Goal: Communication & Community: Answer question/provide support

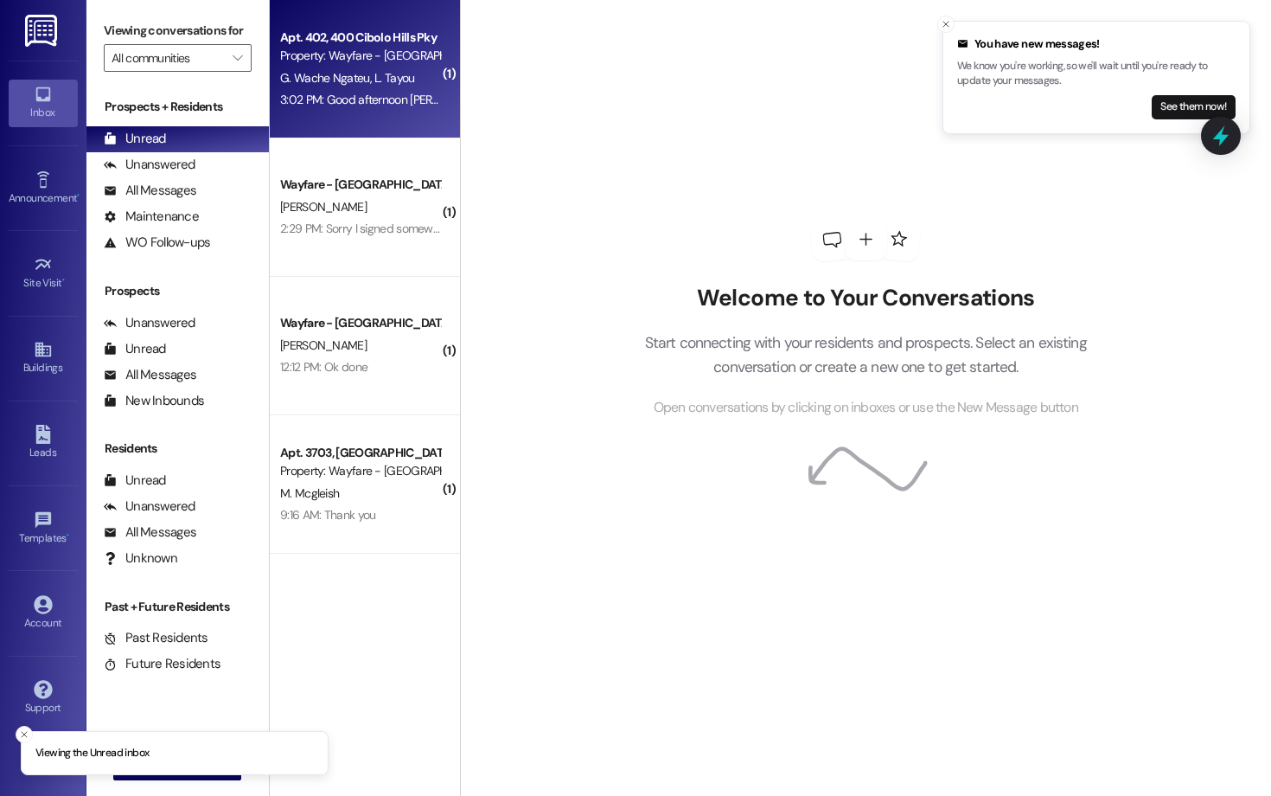
click at [316, 118] on div "Apt. 402, 400 Cibolo Hills Pky Property: Wayfare - Cibolo Hills G. Wache Ngateu…" at bounding box center [365, 69] width 190 height 138
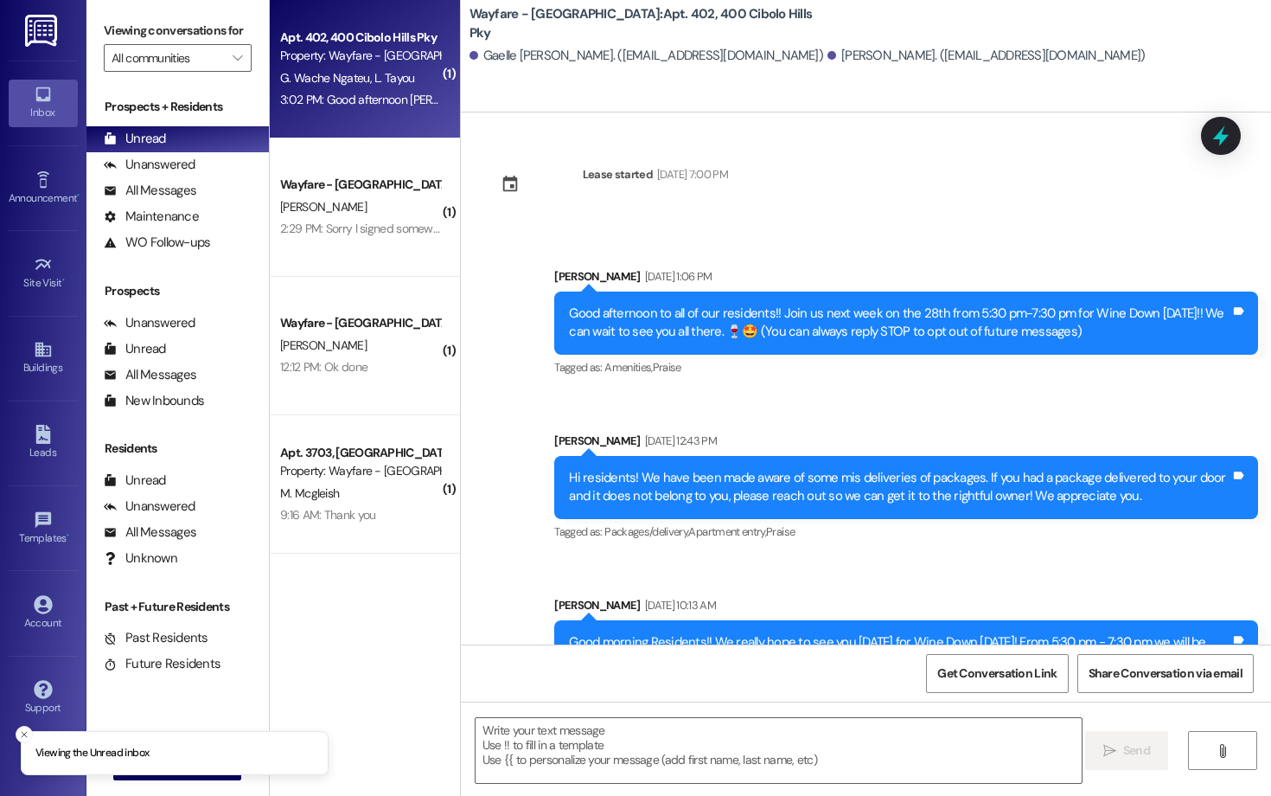
scroll to position [20825, 0]
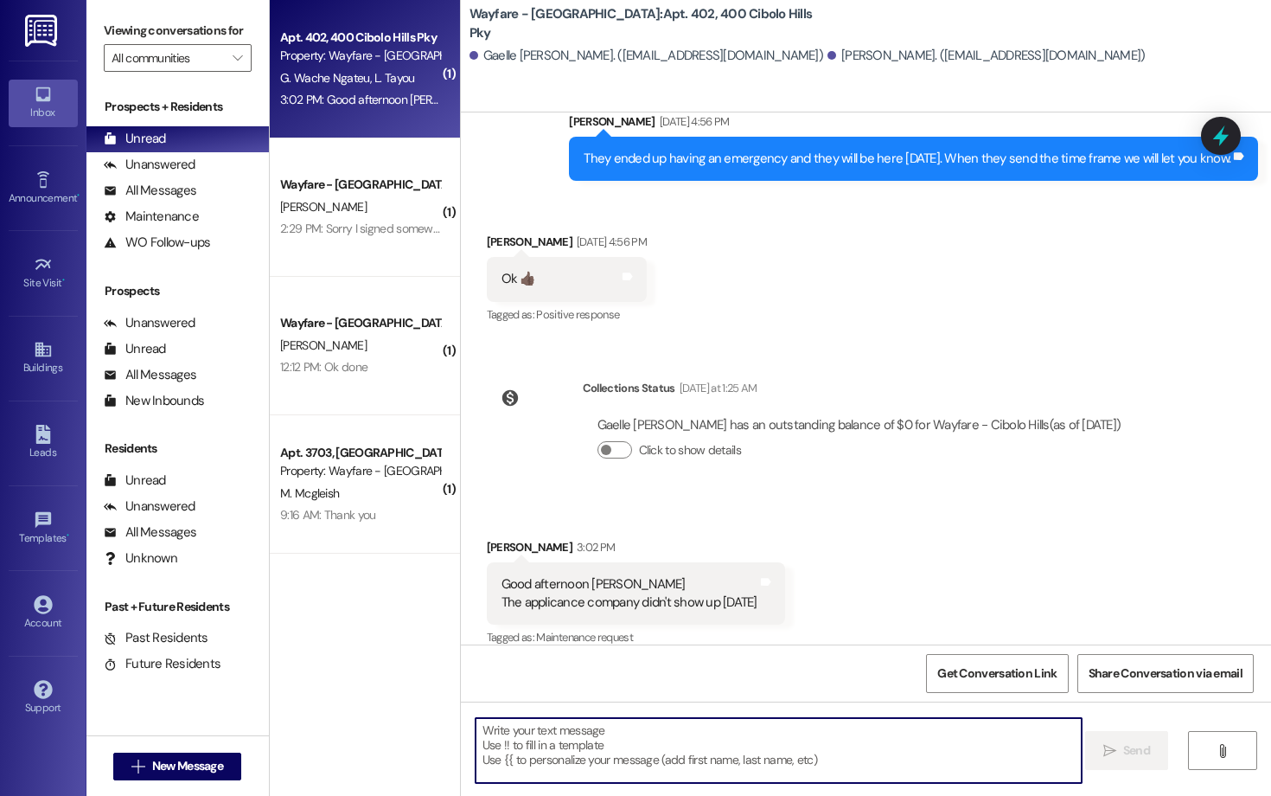
click at [635, 760] on textarea at bounding box center [779, 750] width 606 height 65
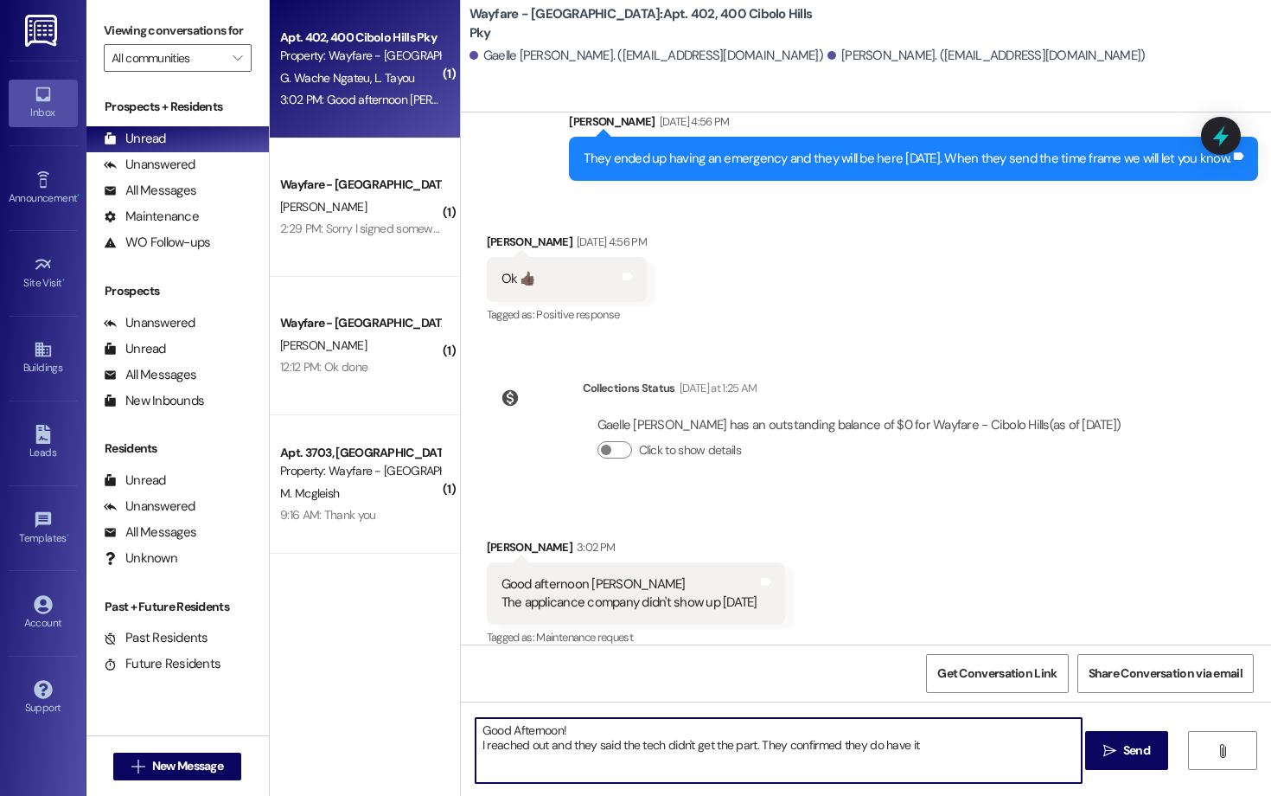
click at [745, 751] on textarea "Good Afternoon! I reached out and they said the tech didn't get the part. They …" at bounding box center [779, 750] width 606 height 65
click at [952, 753] on textarea "Good Afternoon! I reached out and they said the tech didn't get the part in tim…" at bounding box center [779, 750] width 606 height 65
type textarea "Good Afternoon! I reached out and they said the tech didn't get the part in tim…"
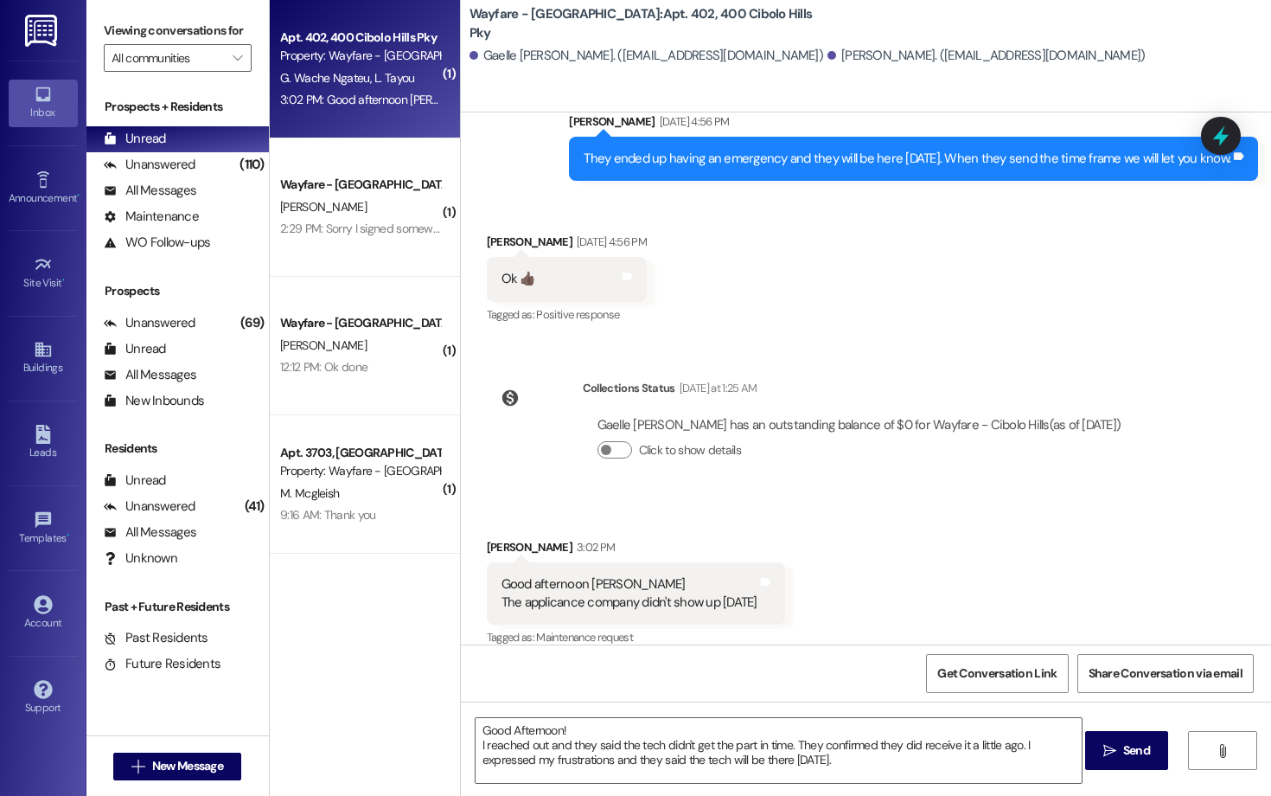
click at [1129, 723] on div "Good Afternoon! I reached out and they said the tech didn't get the part in tim…" at bounding box center [866, 766] width 810 height 130
click at [1118, 765] on button " Send" at bounding box center [1127, 750] width 84 height 39
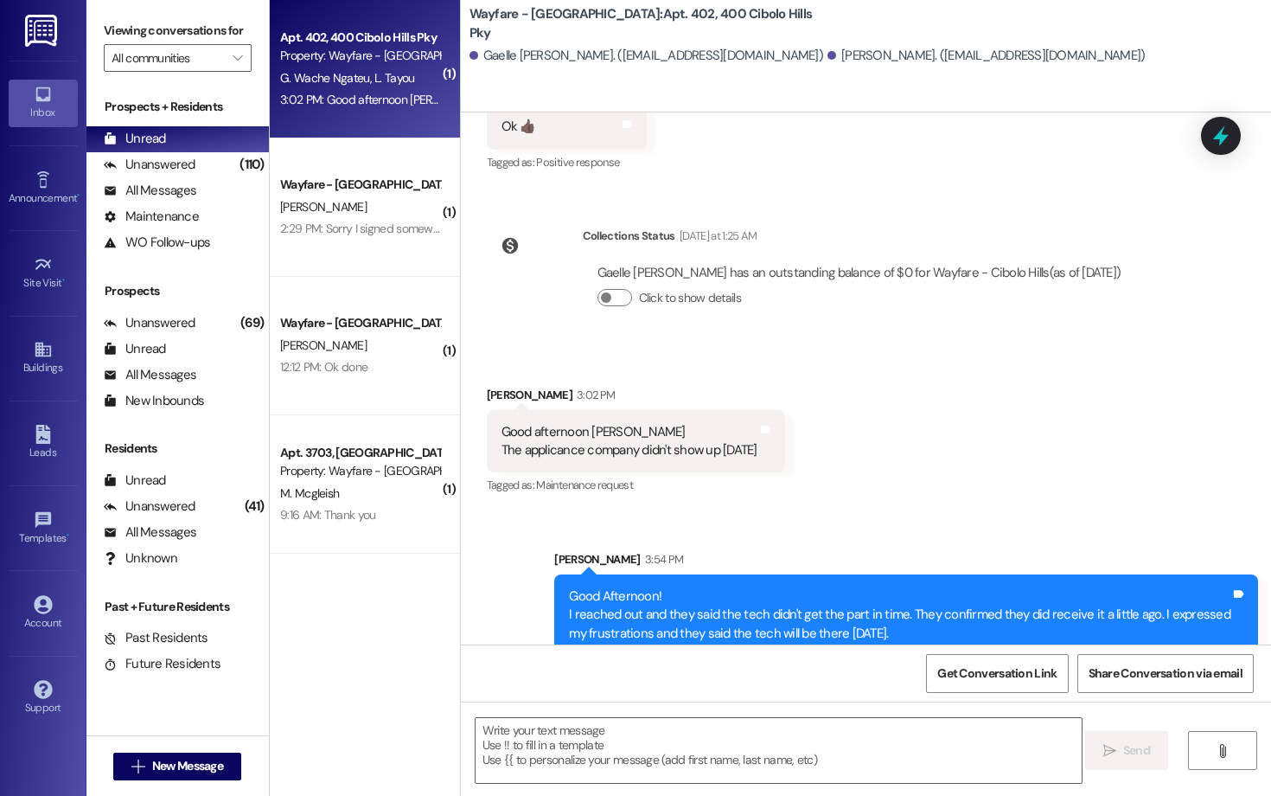
scroll to position [20982, 0]
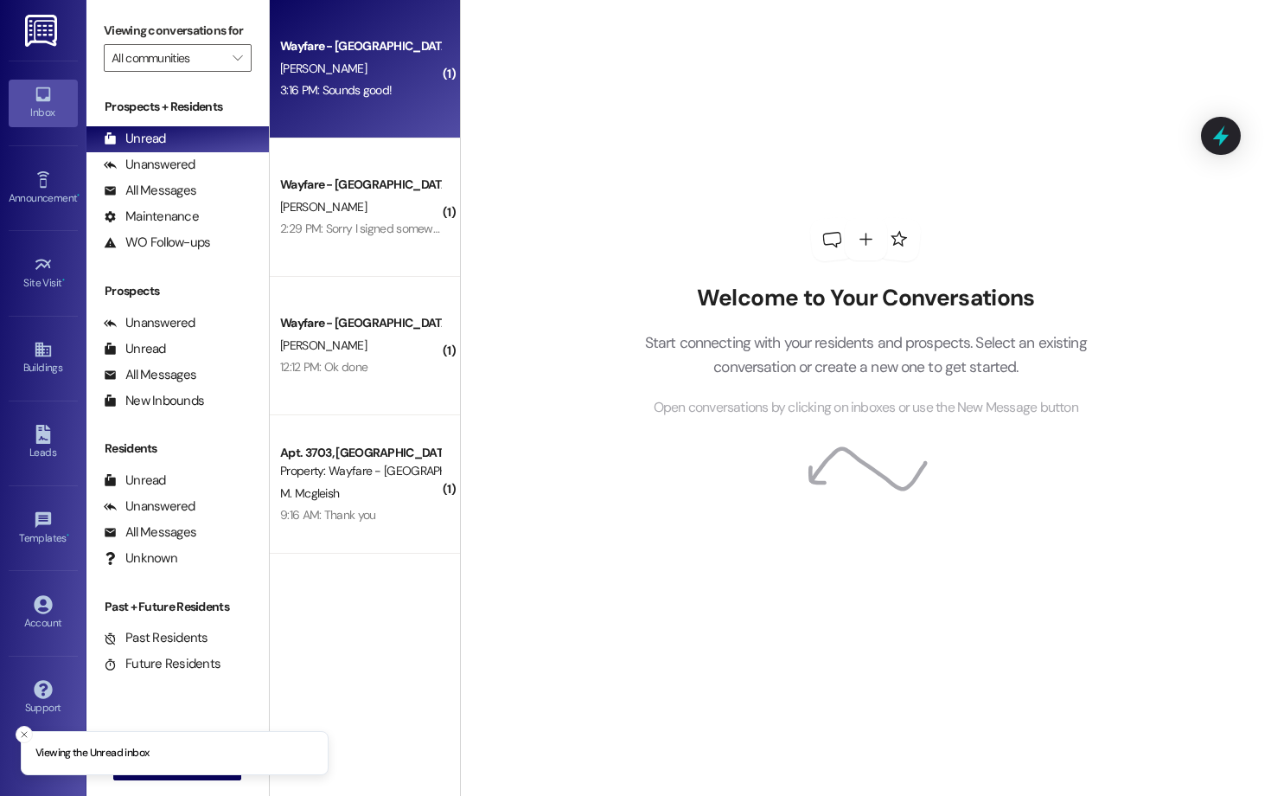
click at [368, 71] on div "[PERSON_NAME]" at bounding box center [359, 69] width 163 height 22
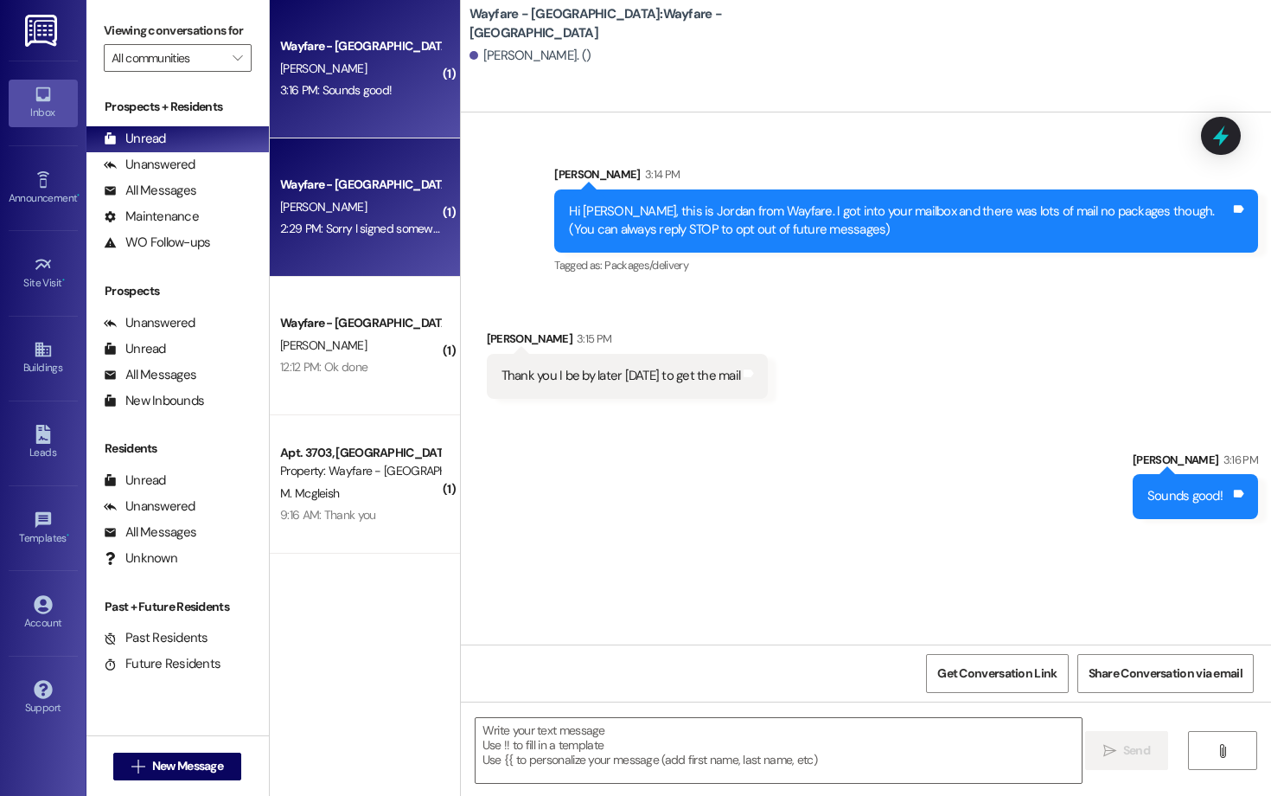
click at [355, 222] on div "2:29 PM: Sorry I signed somewhere else. Thank you! 2:29 PM: Sorry I signed some…" at bounding box center [409, 229] width 258 height 16
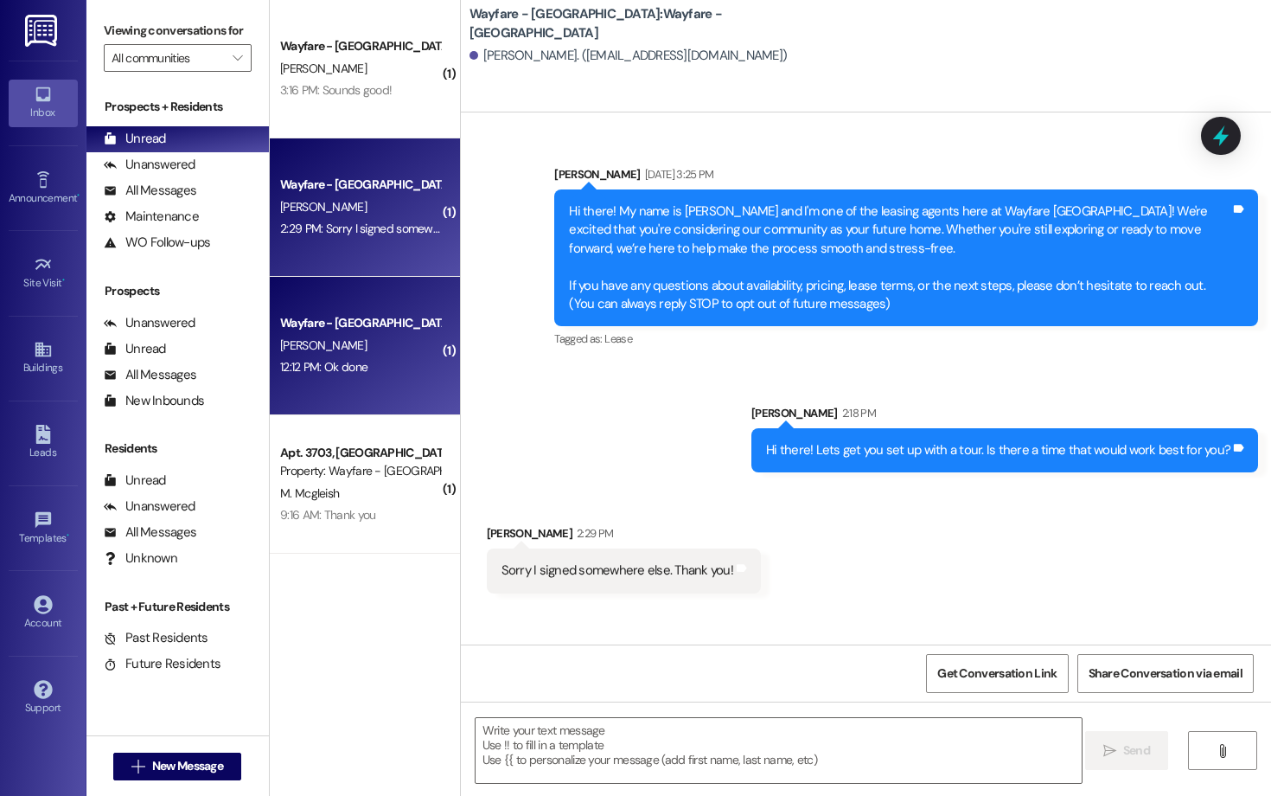
click at [345, 332] on div "Wayfare - [GEOGRAPHIC_DATA]" at bounding box center [360, 323] width 160 height 18
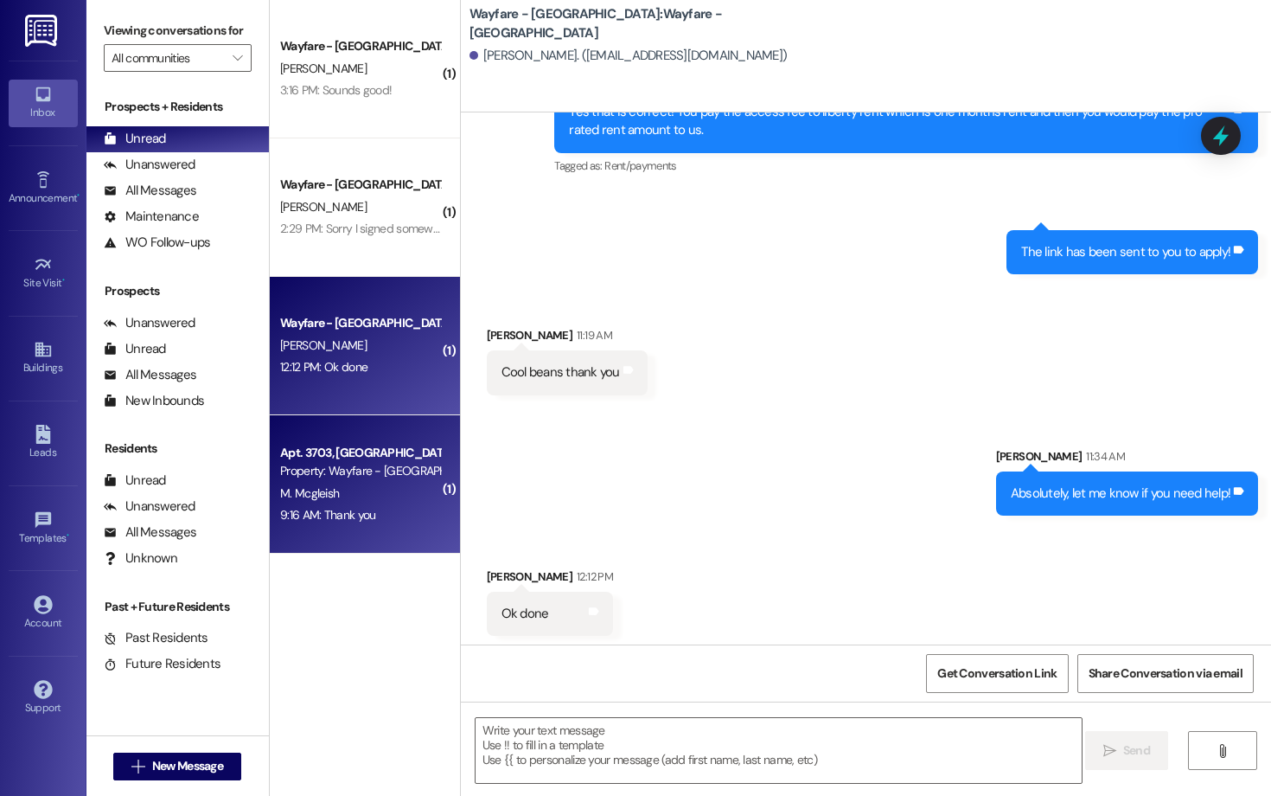
scroll to position [1072, 0]
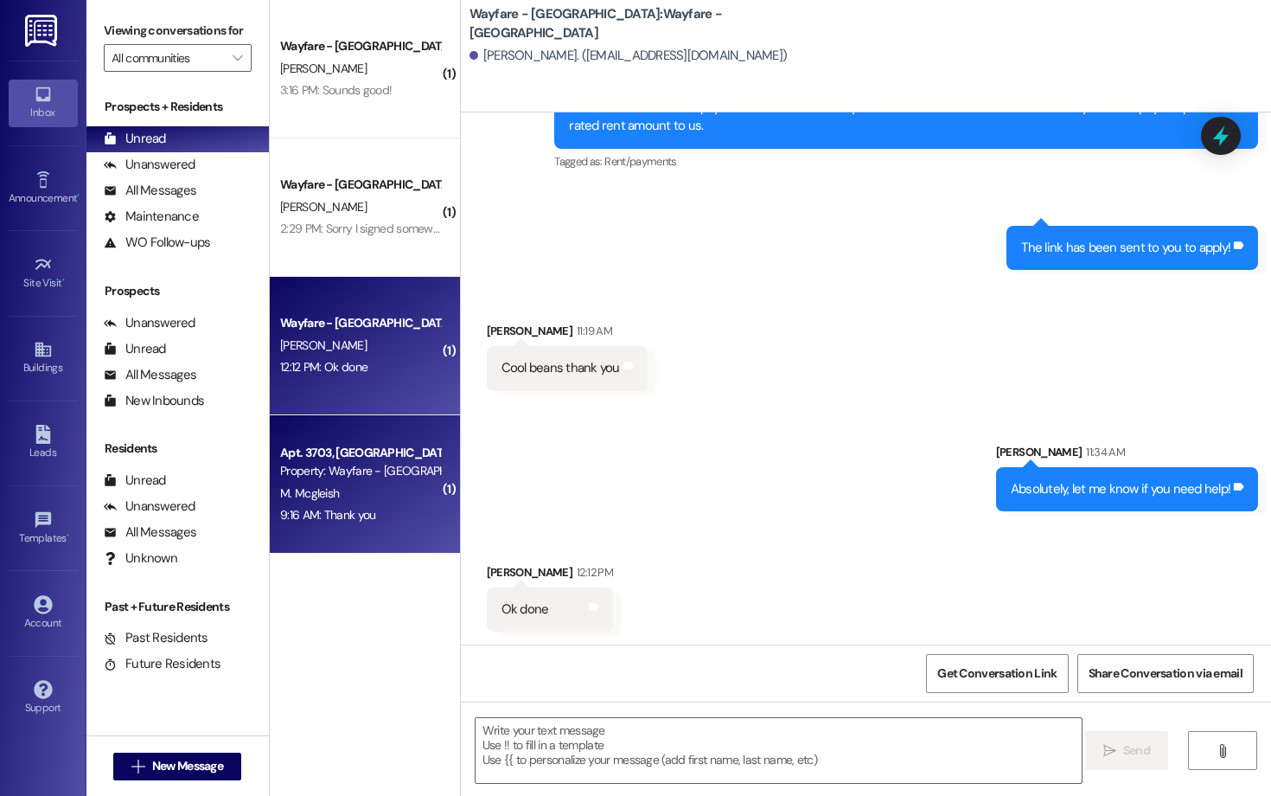
click at [333, 452] on div "Apt. 3703, [GEOGRAPHIC_DATA]" at bounding box center [360, 453] width 160 height 18
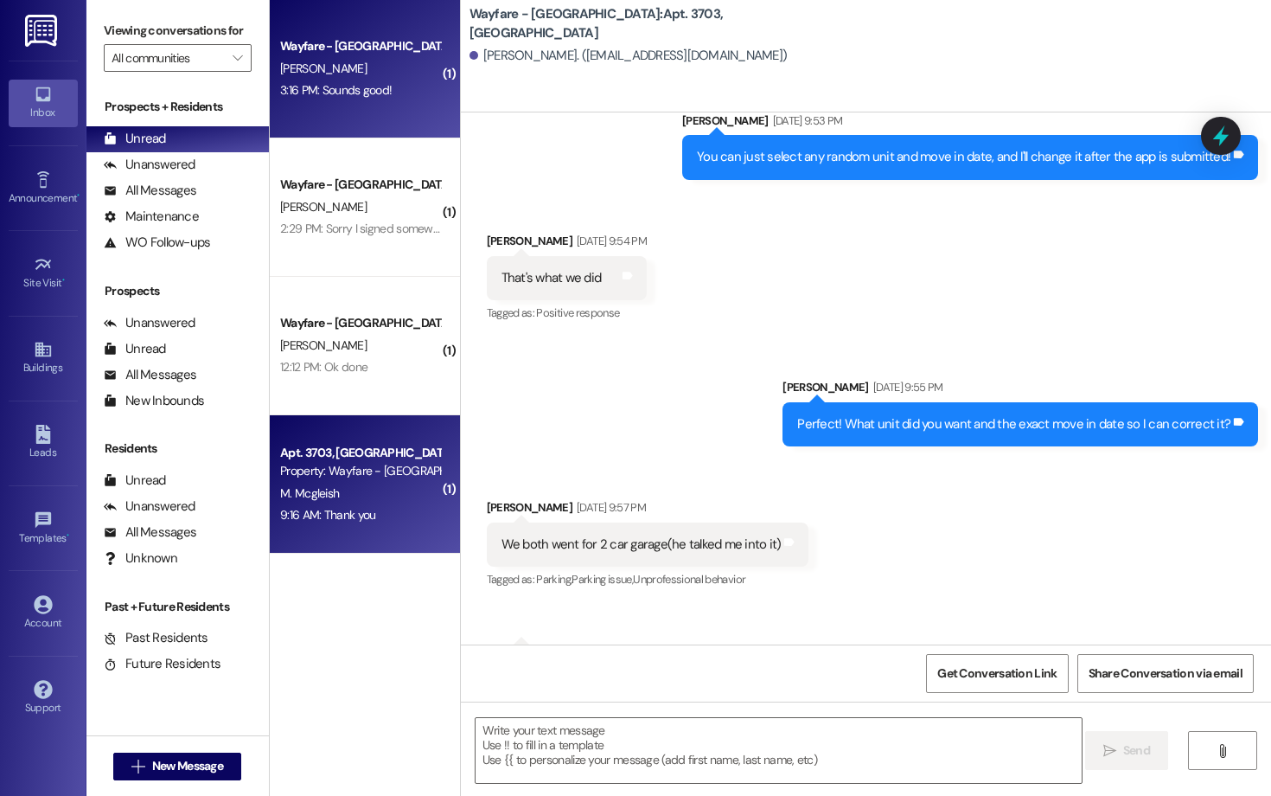
scroll to position [37745, 0]
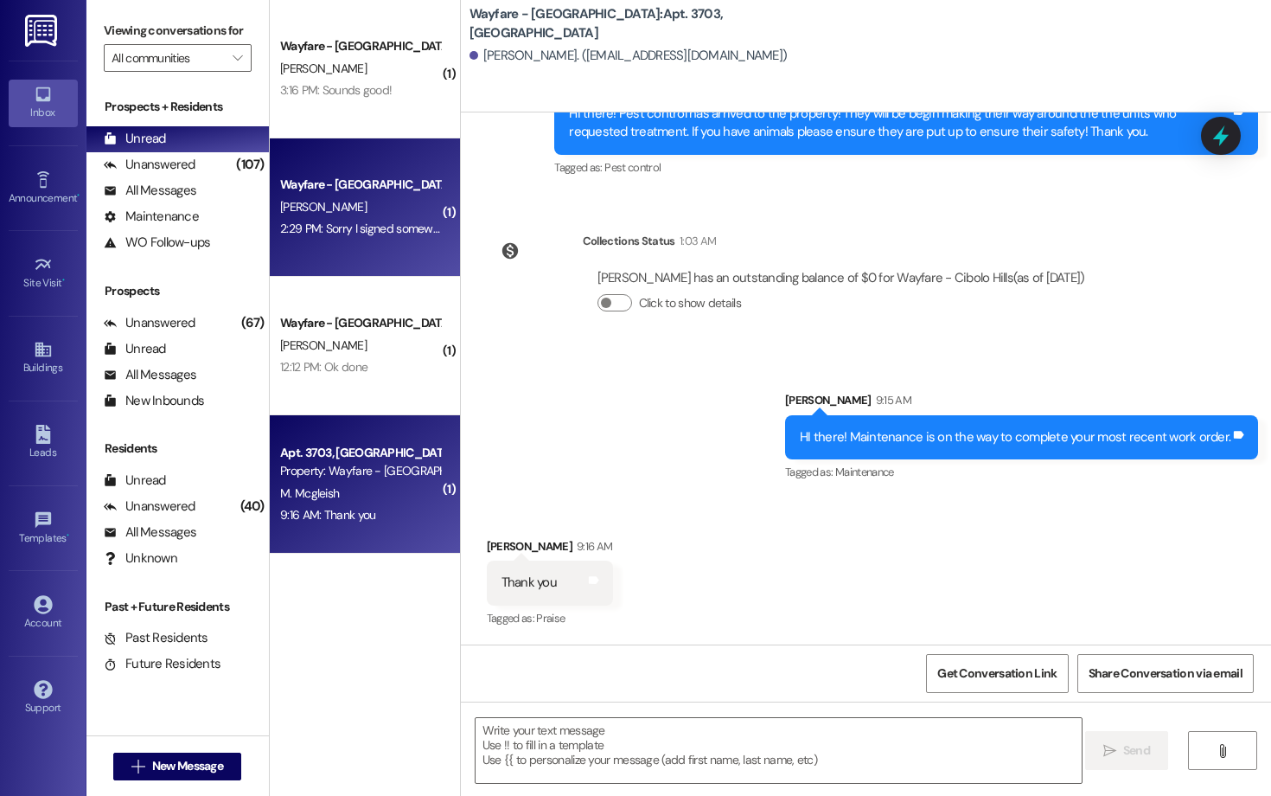
click at [369, 234] on div "2:29 PM: Sorry I signed somewhere else. Thank you! 2:29 PM: Sorry I signed some…" at bounding box center [409, 229] width 258 height 16
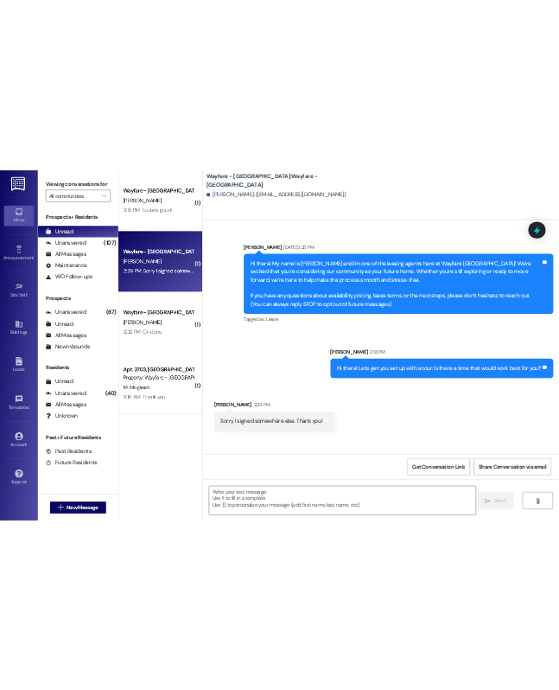
scroll to position [0, 0]
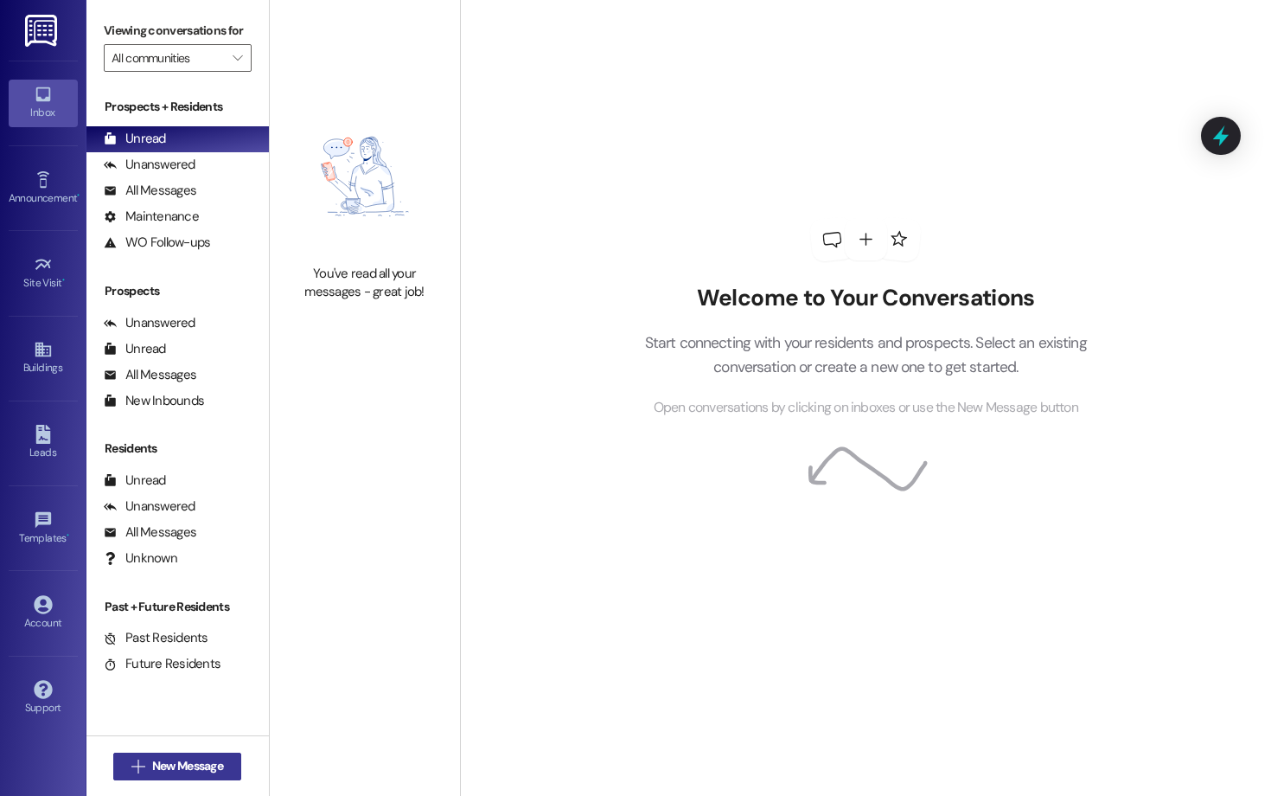
click at [227, 689] on button " New Message" at bounding box center [177, 766] width 128 height 28
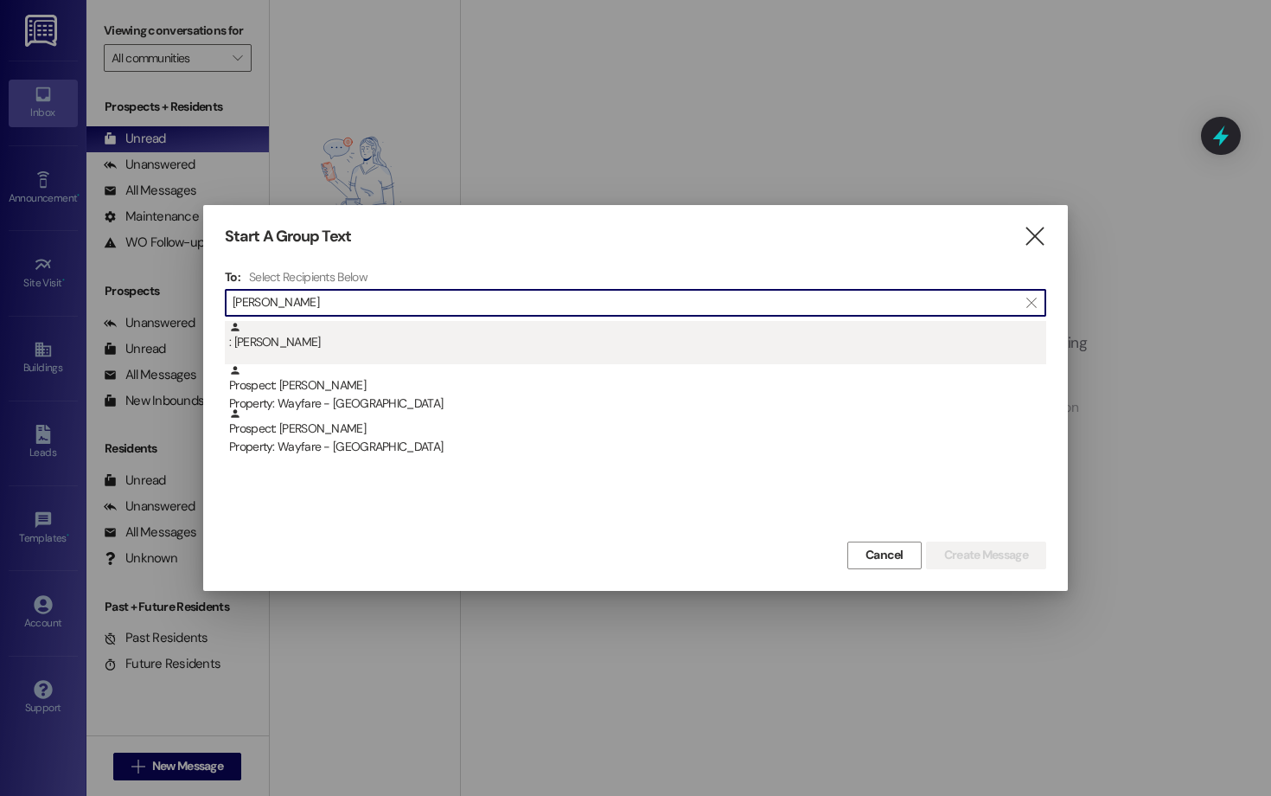
type input "michele"
click at [496, 350] on div ": Michele Baker" at bounding box center [637, 336] width 817 height 30
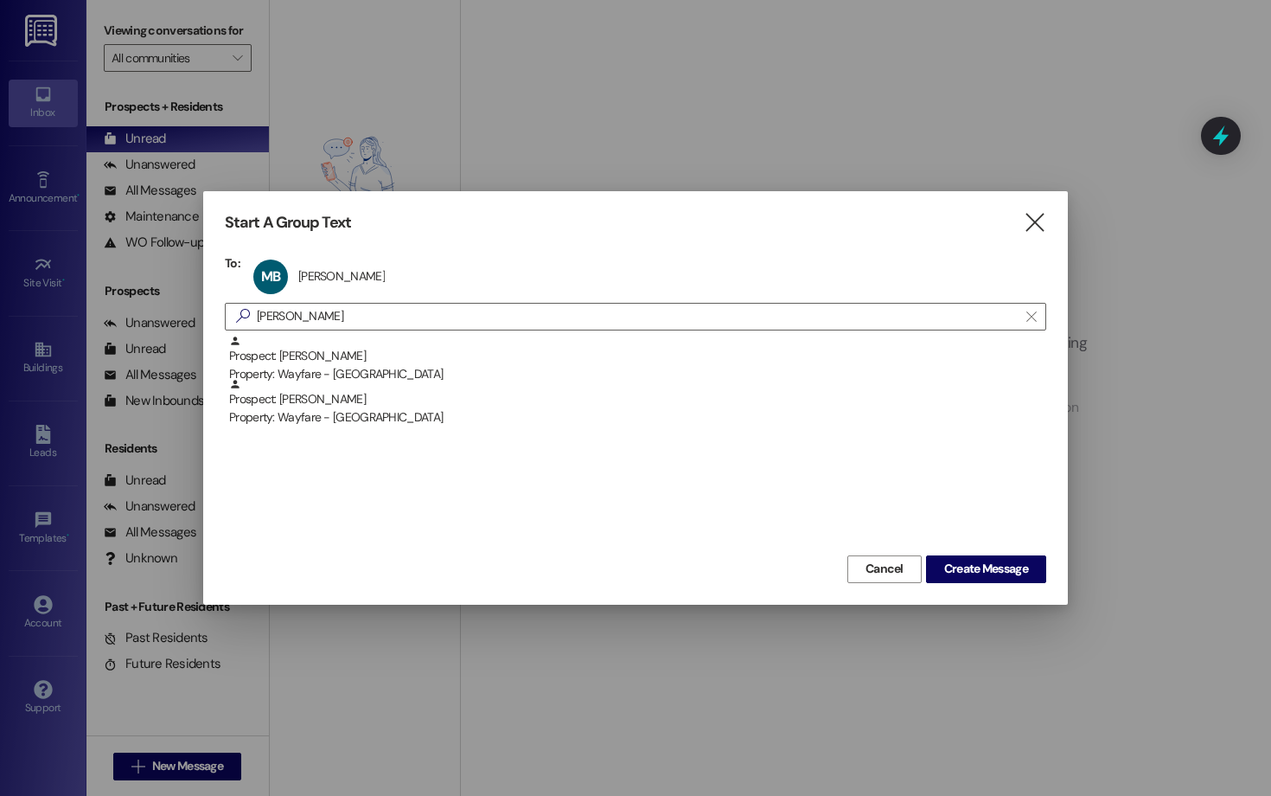
click at [559, 583] on div "Start A Group Text  To: MB Michele Baker Michele Baker click to remove  miche…" at bounding box center [635, 397] width 865 height 412
click at [559, 572] on span "Create Message" at bounding box center [986, 568] width 84 height 18
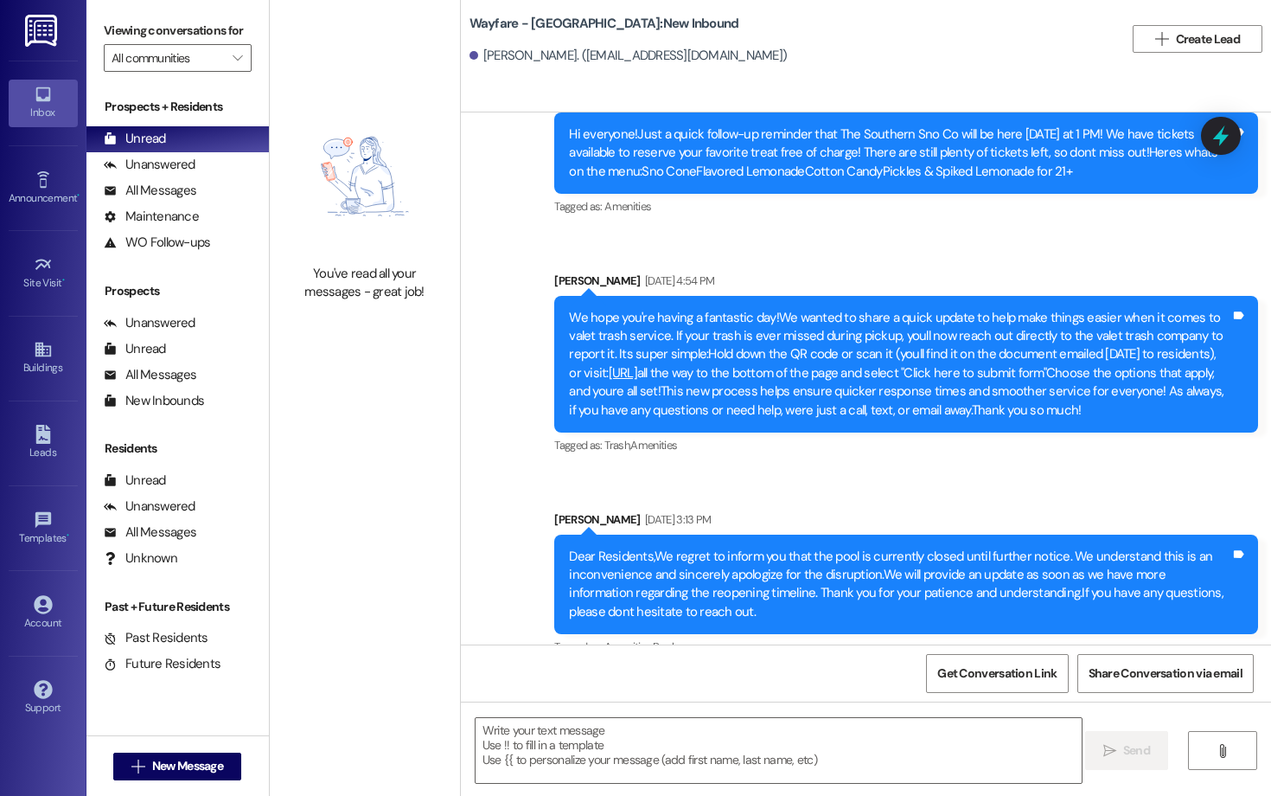
scroll to position [5635, 0]
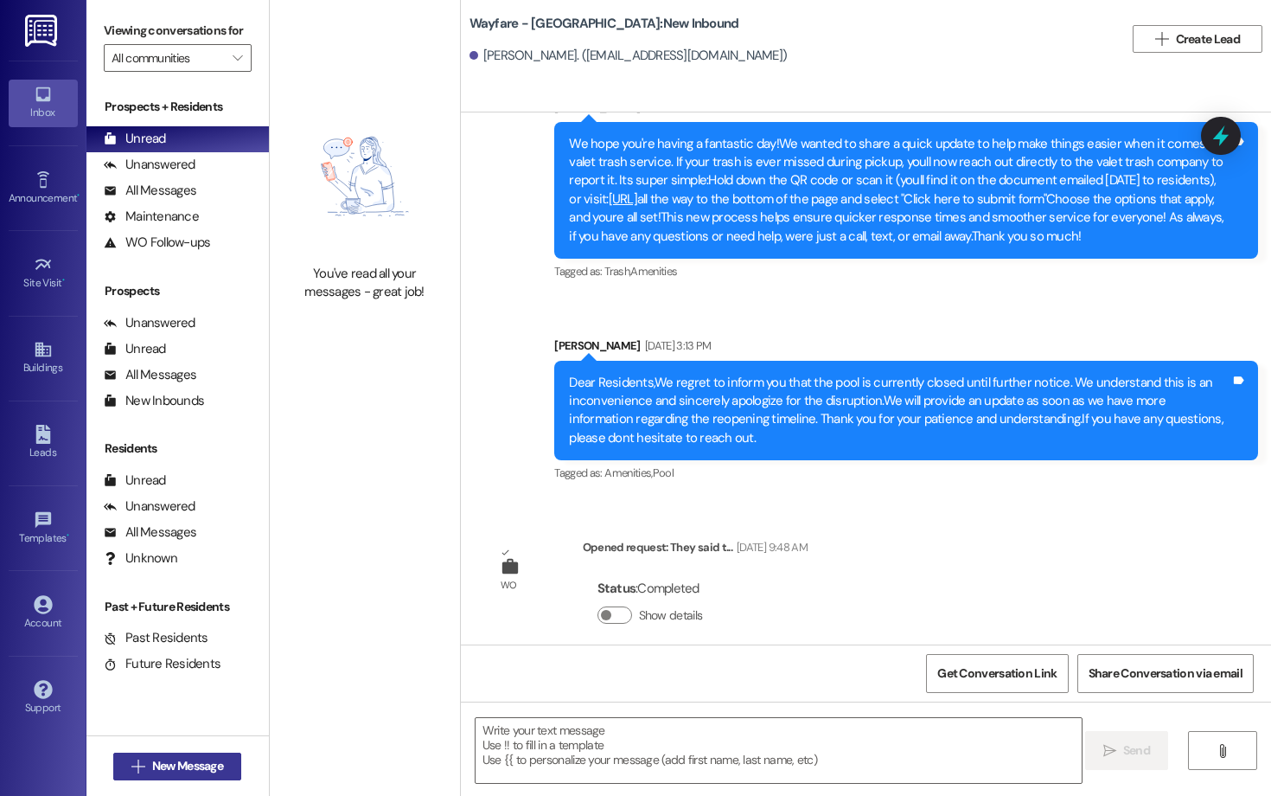
click at [205, 689] on span "New Message" at bounding box center [187, 766] width 71 height 18
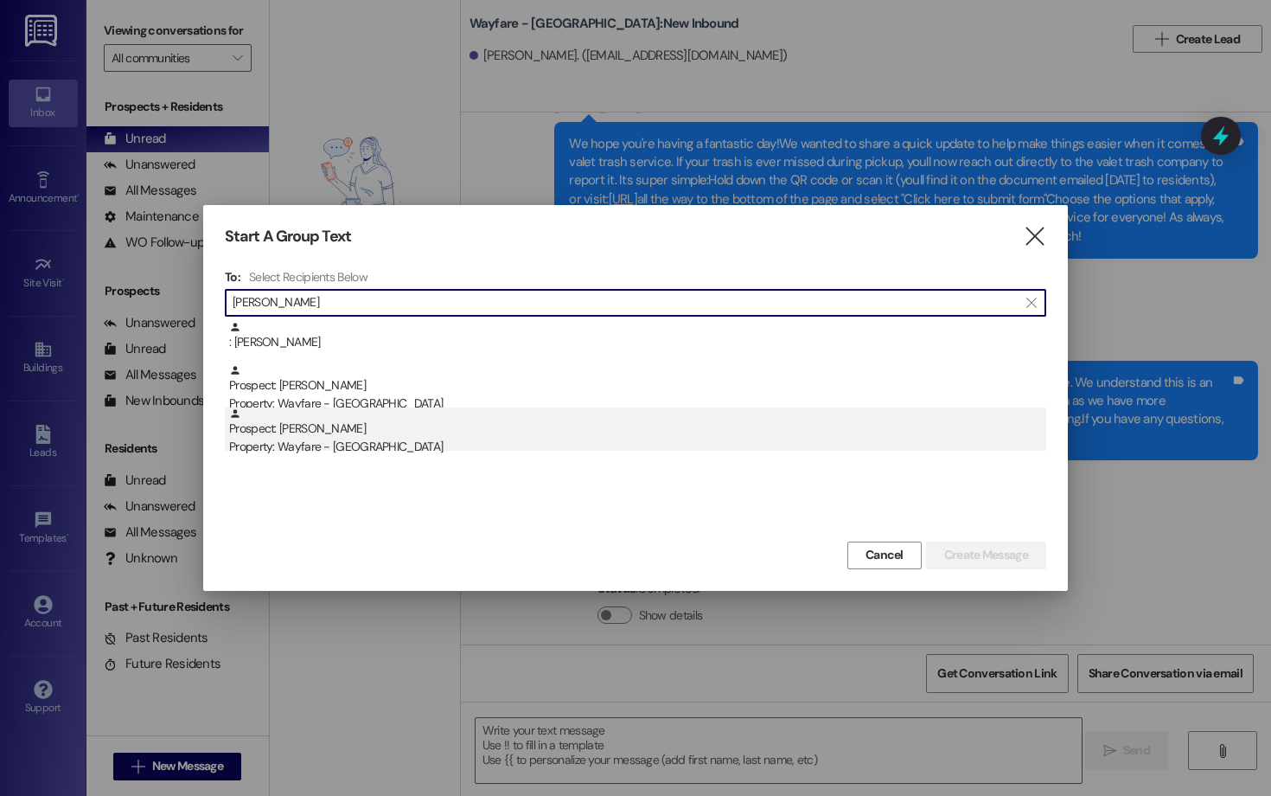
type input "michele"
click at [335, 446] on div "Property: Wayfare - [GEOGRAPHIC_DATA]" at bounding box center [637, 447] width 817 height 18
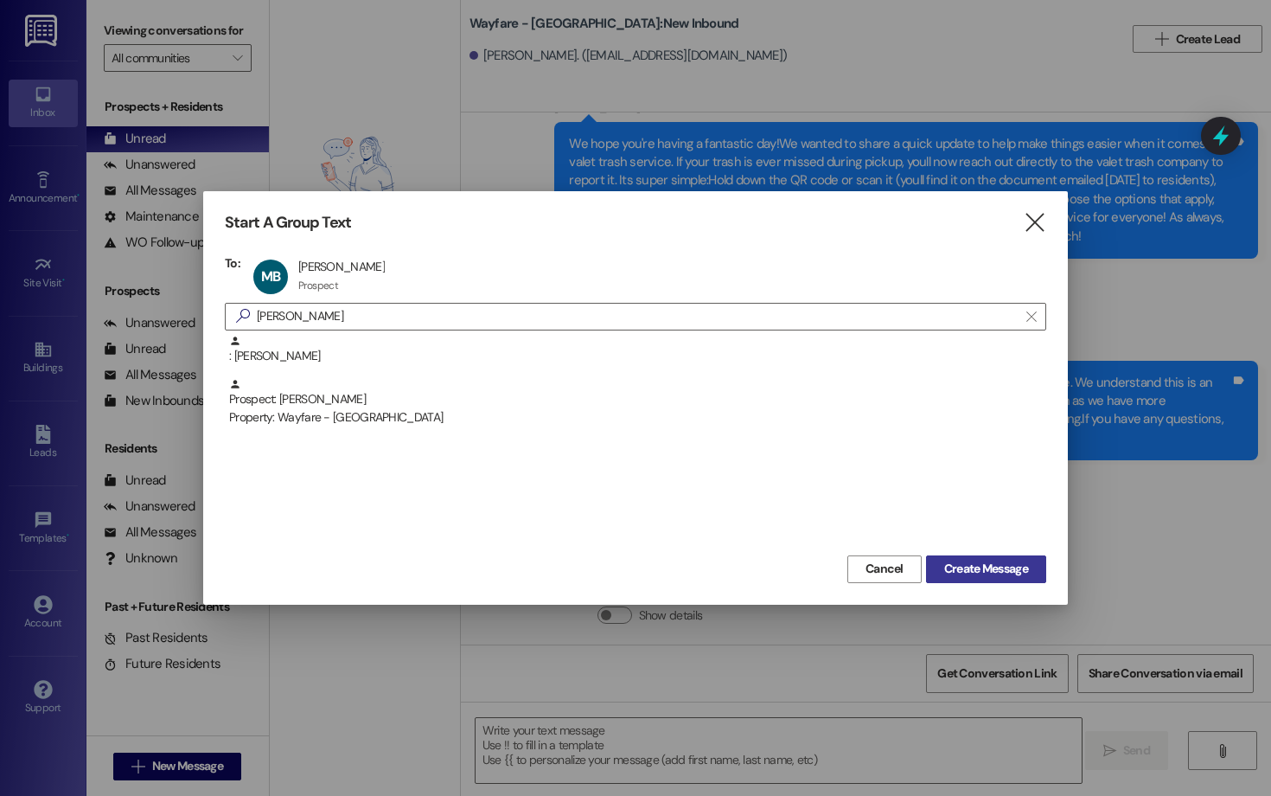
click at [559, 563] on span "Create Message" at bounding box center [986, 568] width 84 height 18
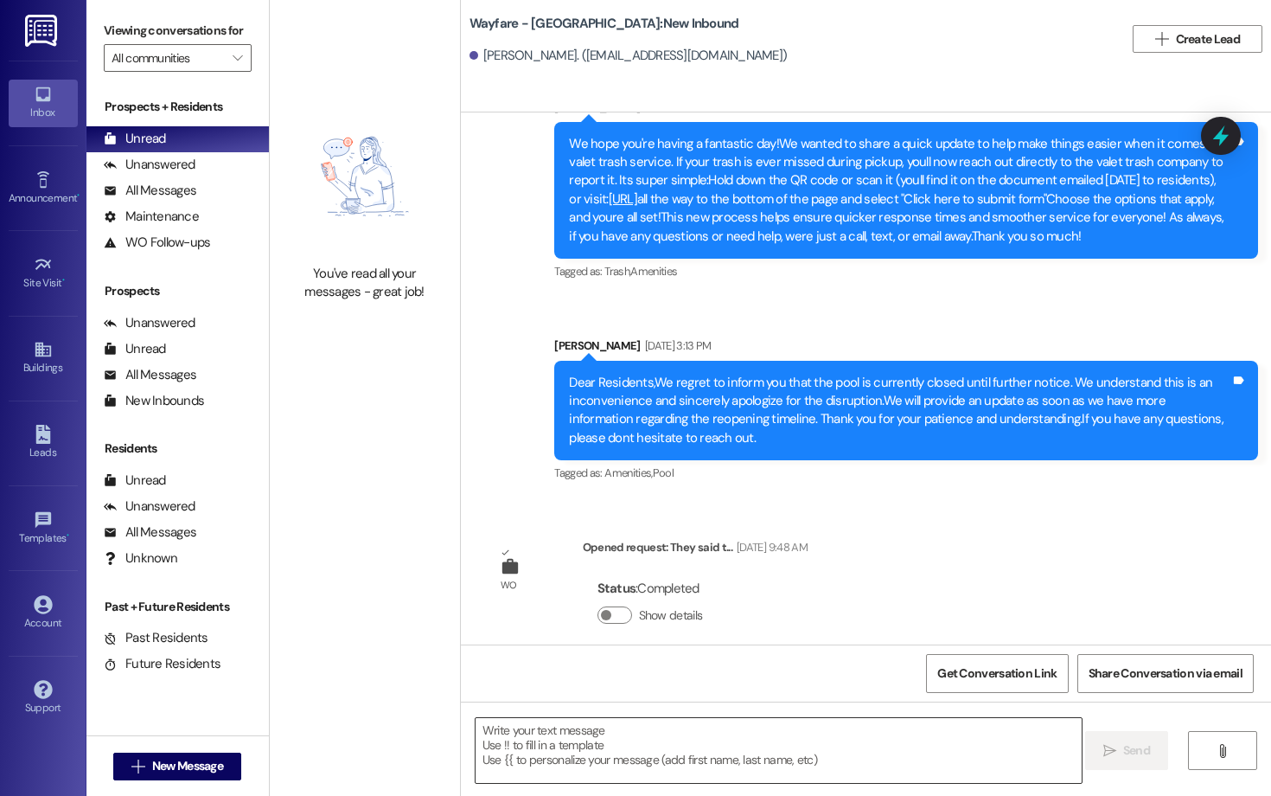
click at [559, 689] on textarea at bounding box center [779, 750] width 606 height 65
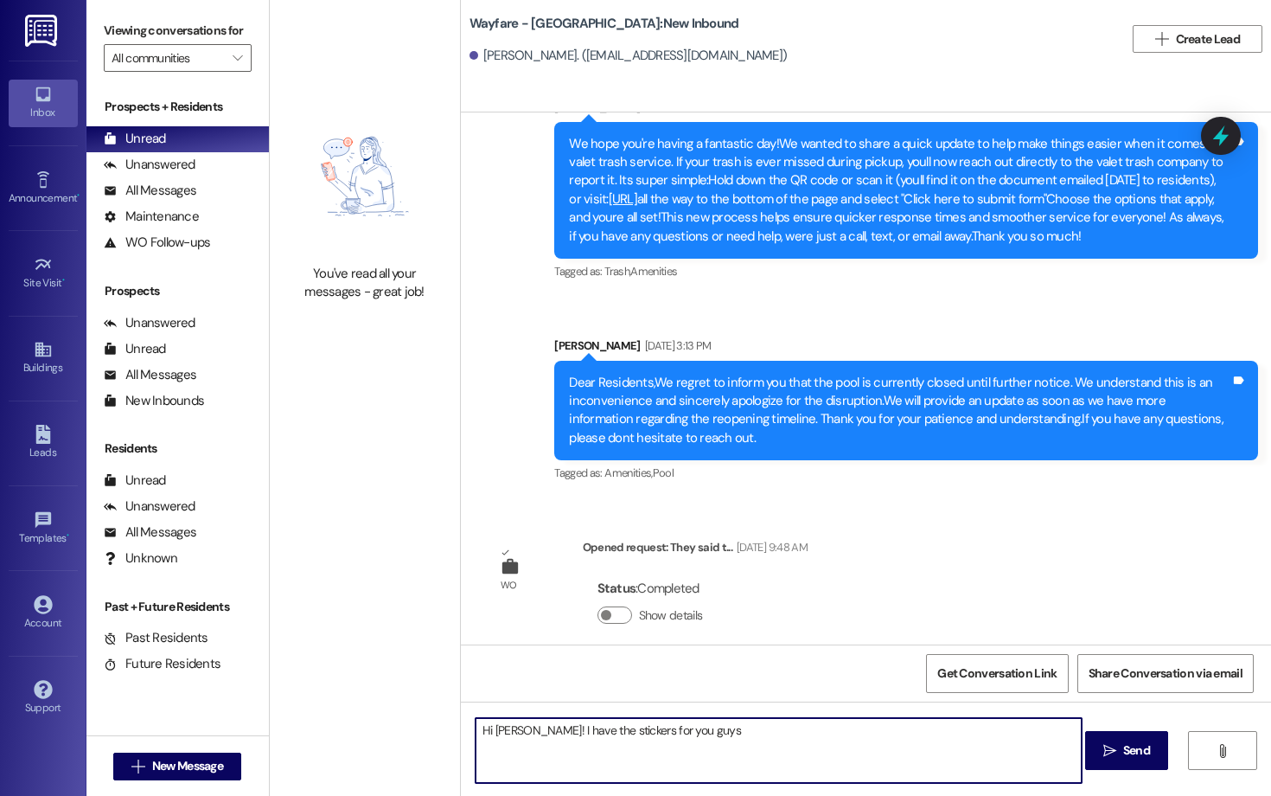
type textarea "Hi Michele! I have the stickers for you guys"
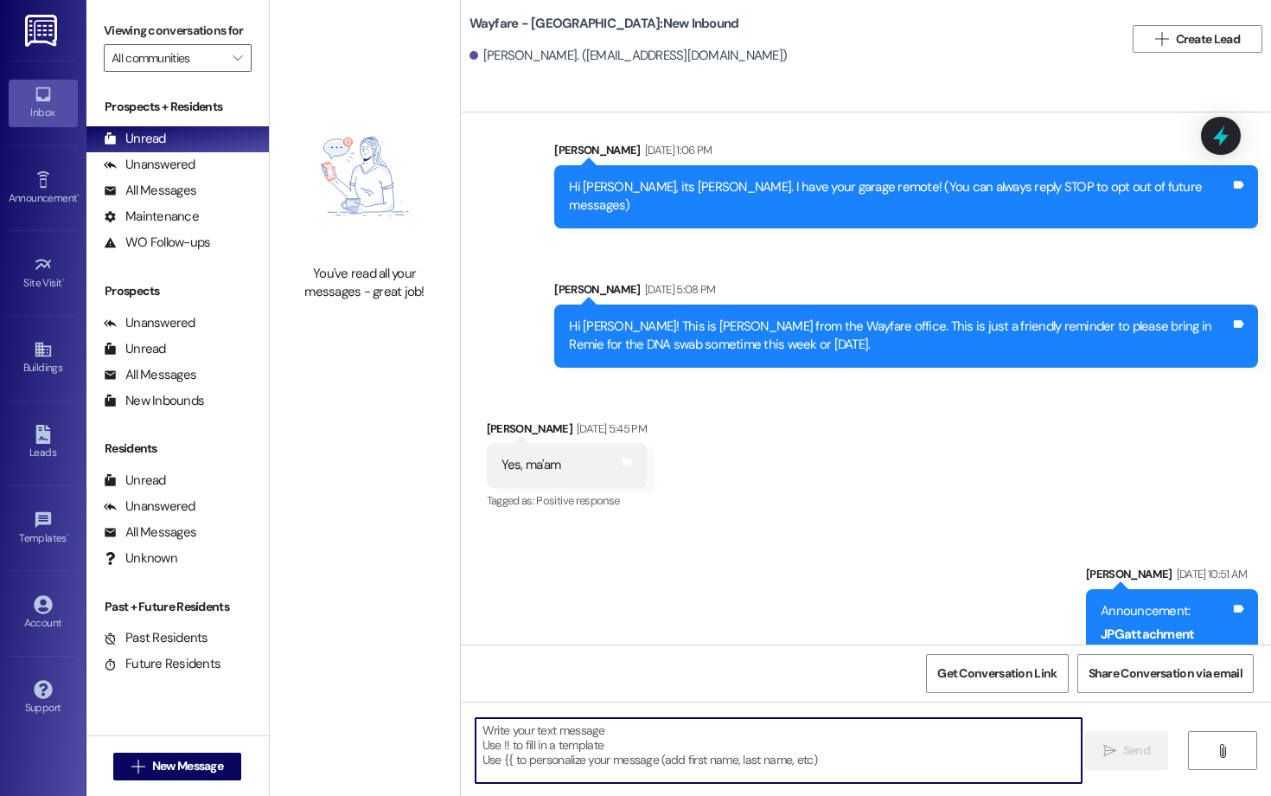
scroll to position [0, 0]
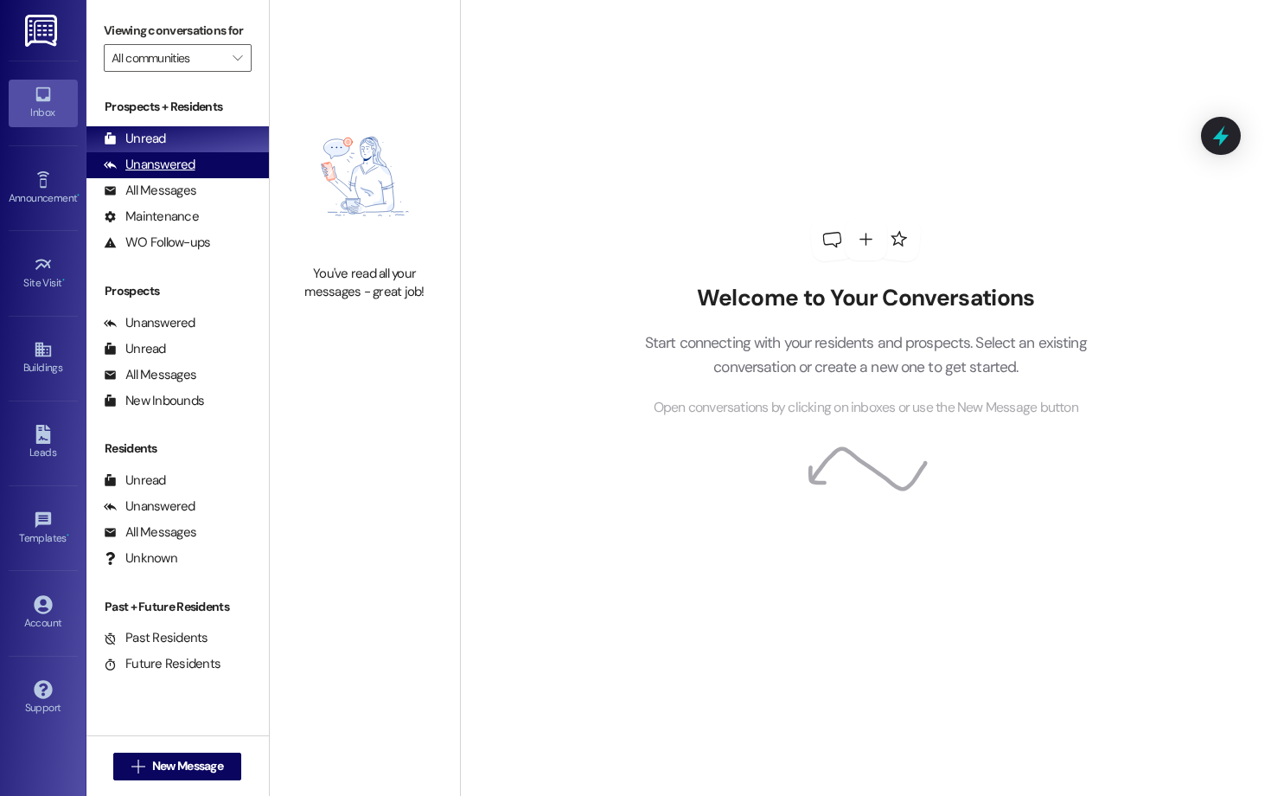
click at [190, 174] on div "Unanswered" at bounding box center [150, 165] width 92 height 18
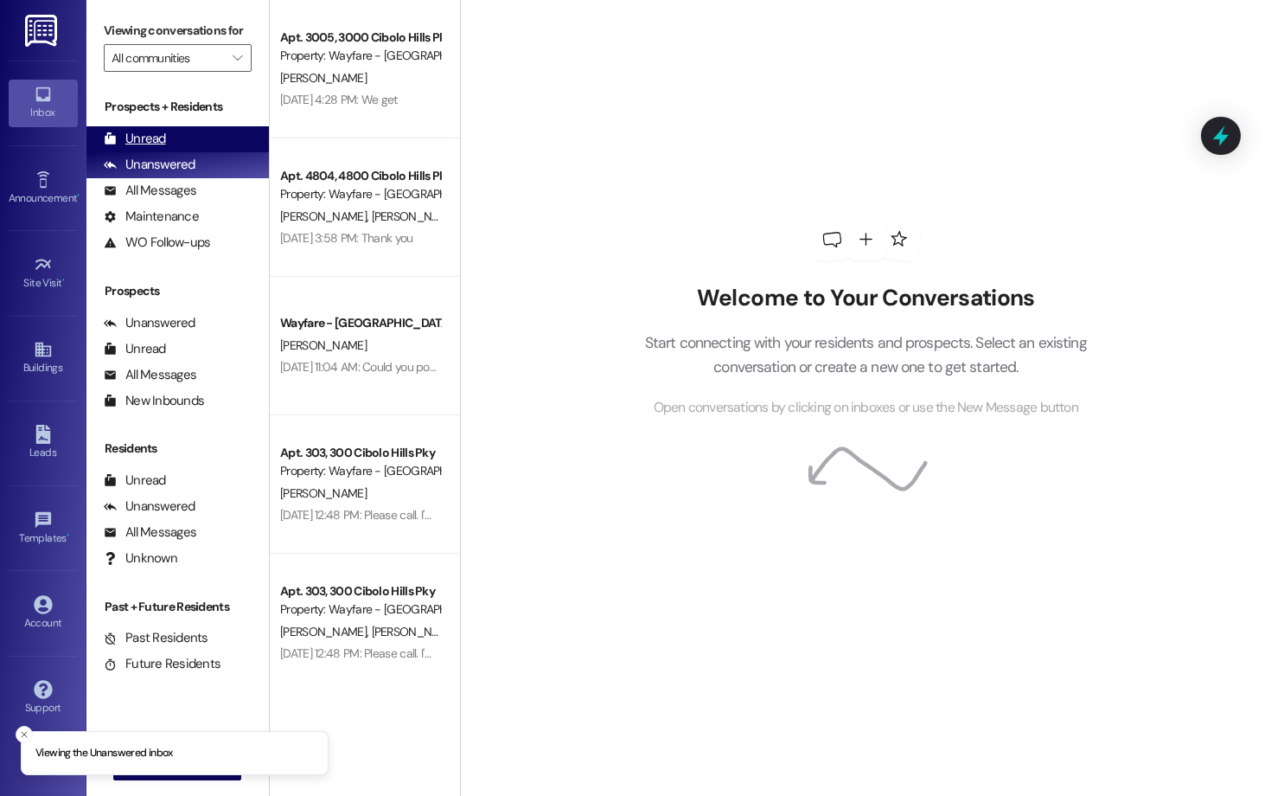
click at [169, 152] on div "Unread (0)" at bounding box center [177, 139] width 182 height 26
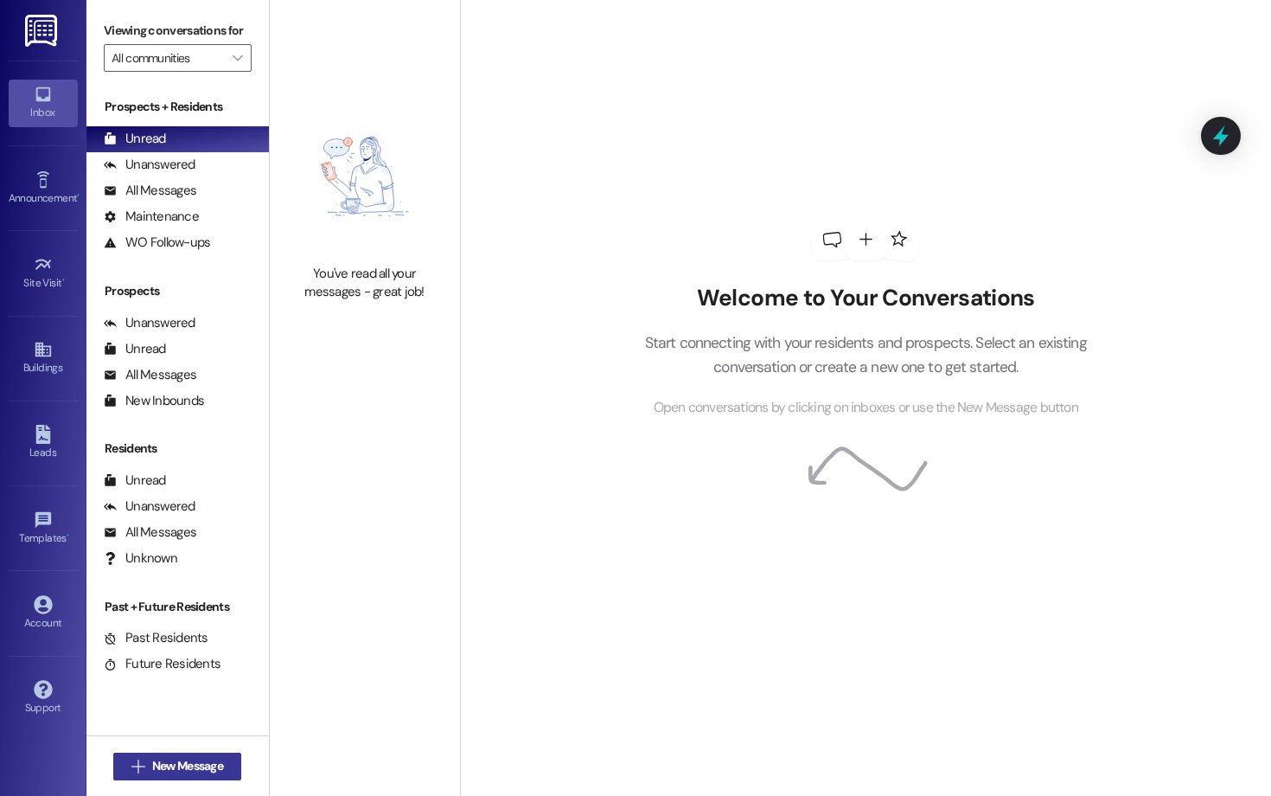
click at [171, 770] on span "New Message" at bounding box center [187, 766] width 71 height 18
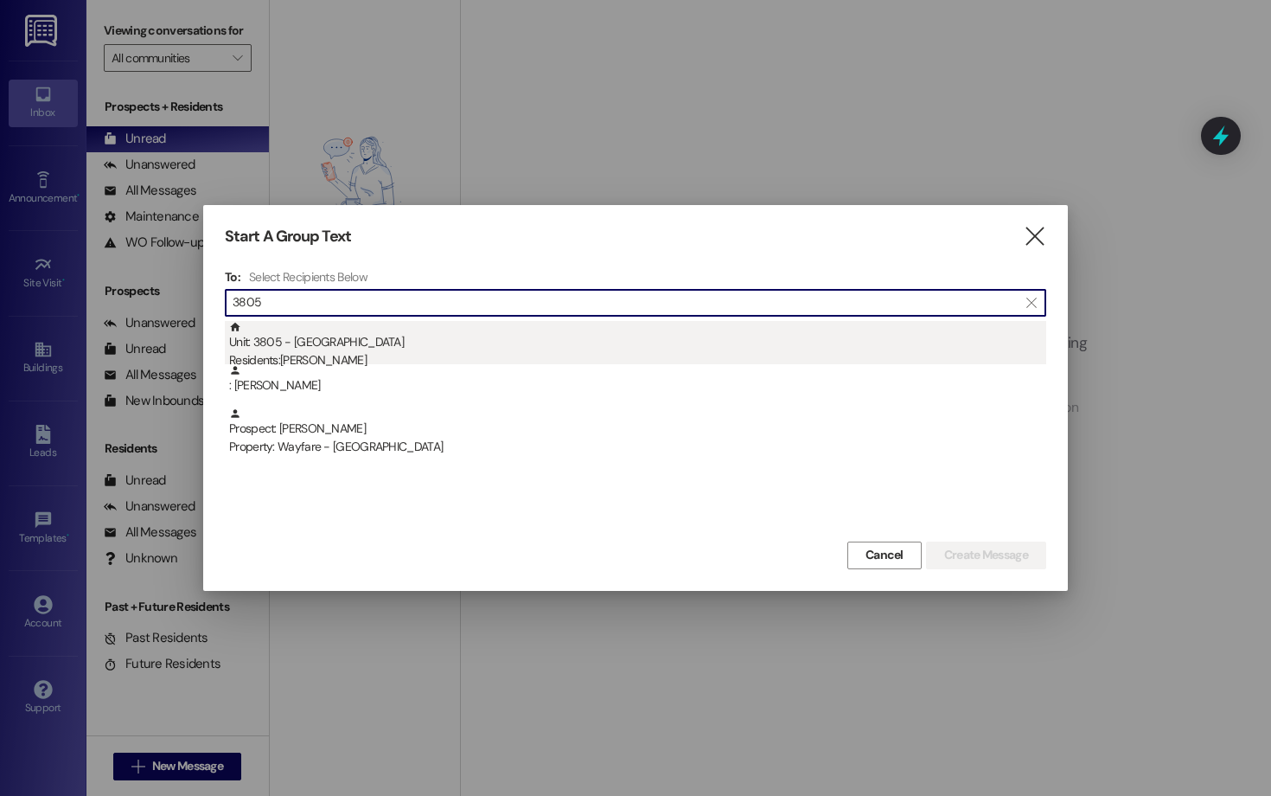
type input "3805"
click at [434, 354] on div "Residents: Jaykob Harrington" at bounding box center [637, 360] width 817 height 18
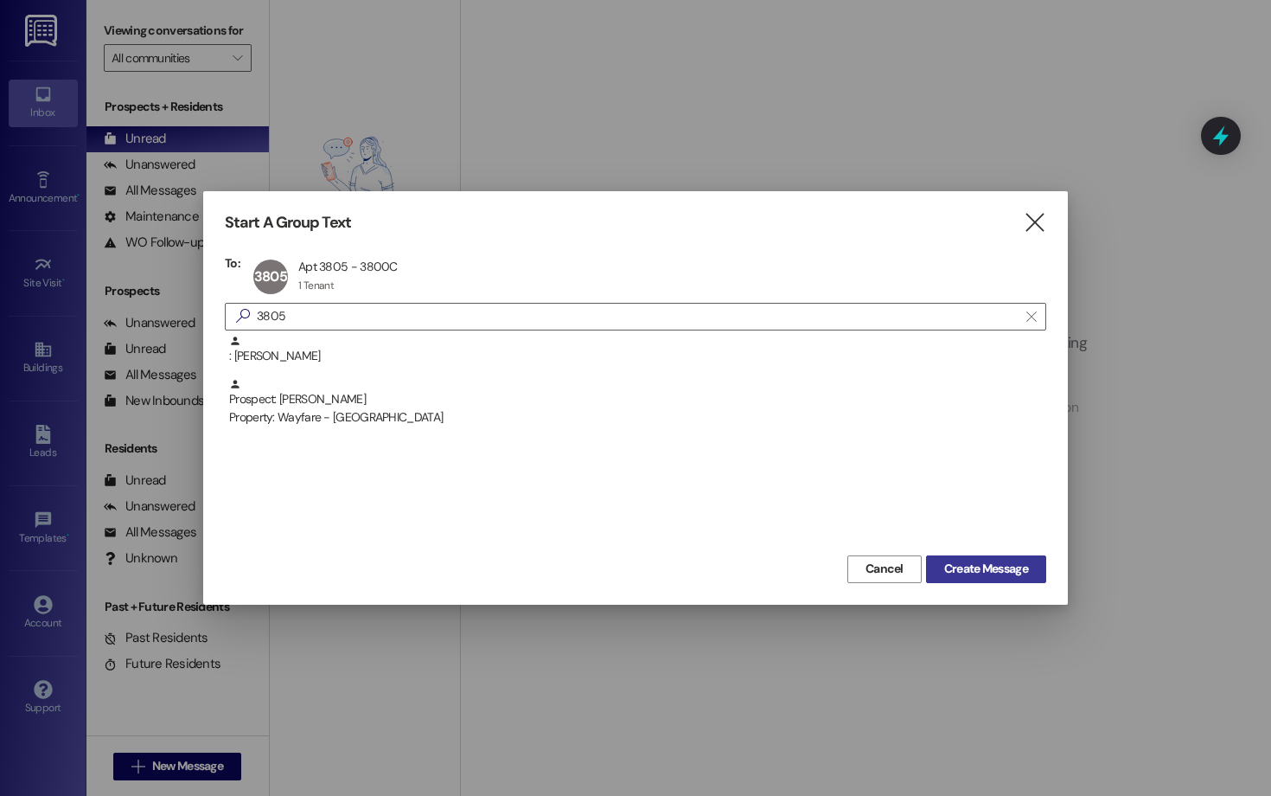
click at [983, 555] on button "Create Message" at bounding box center [986, 569] width 120 height 28
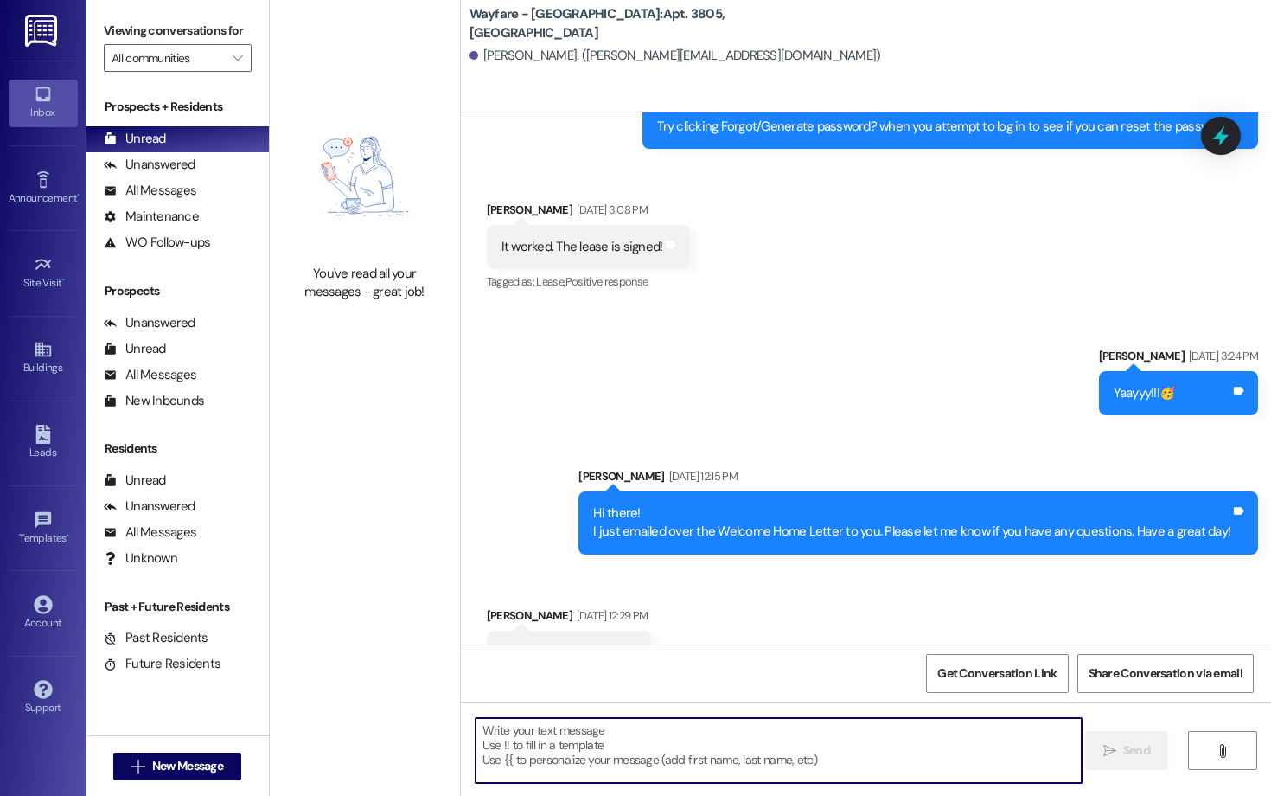
click at [683, 766] on textarea at bounding box center [779, 750] width 606 height 65
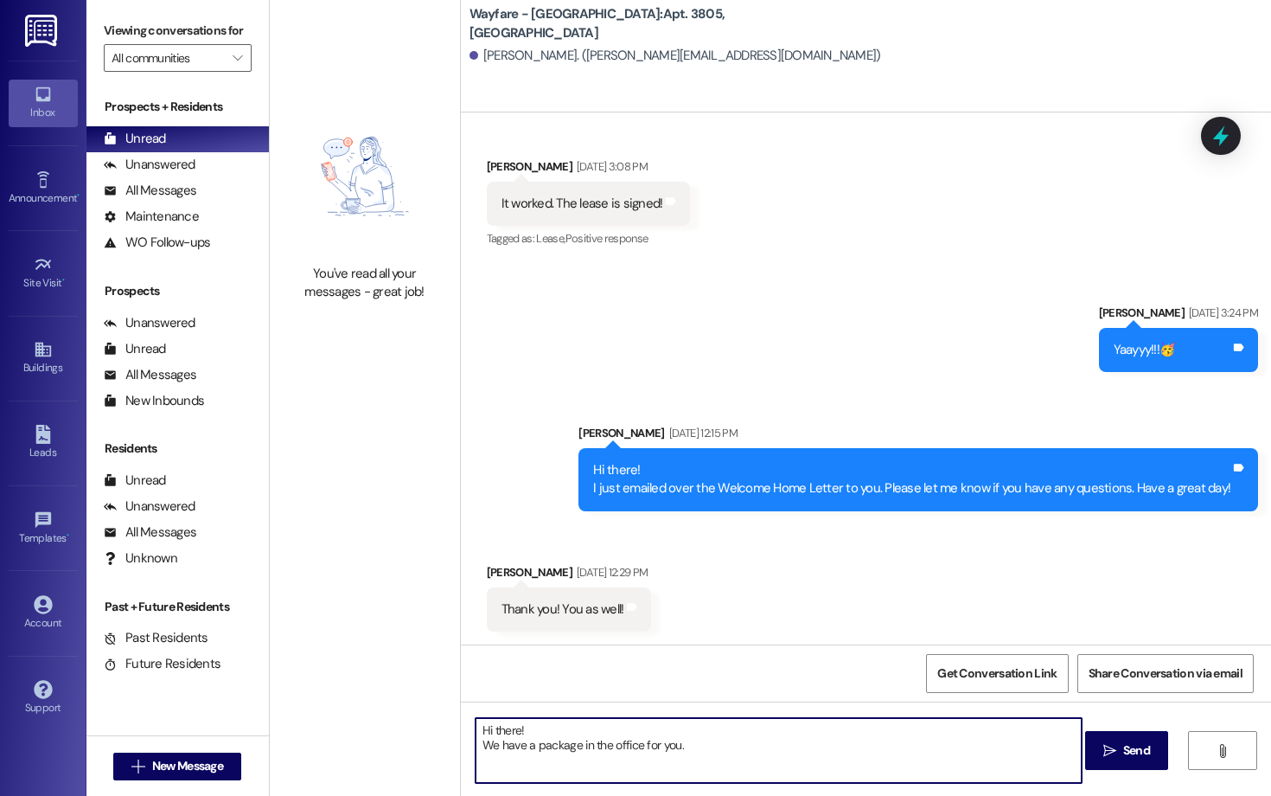
drag, startPoint x: 694, startPoint y: 761, endPoint x: 467, endPoint y: 725, distance: 230.2
click at [476, 725] on textarea "Hi there! We have a package in the office for you." at bounding box center [779, 750] width 606 height 65
type textarea "Hi there! We have a package in the office for you."
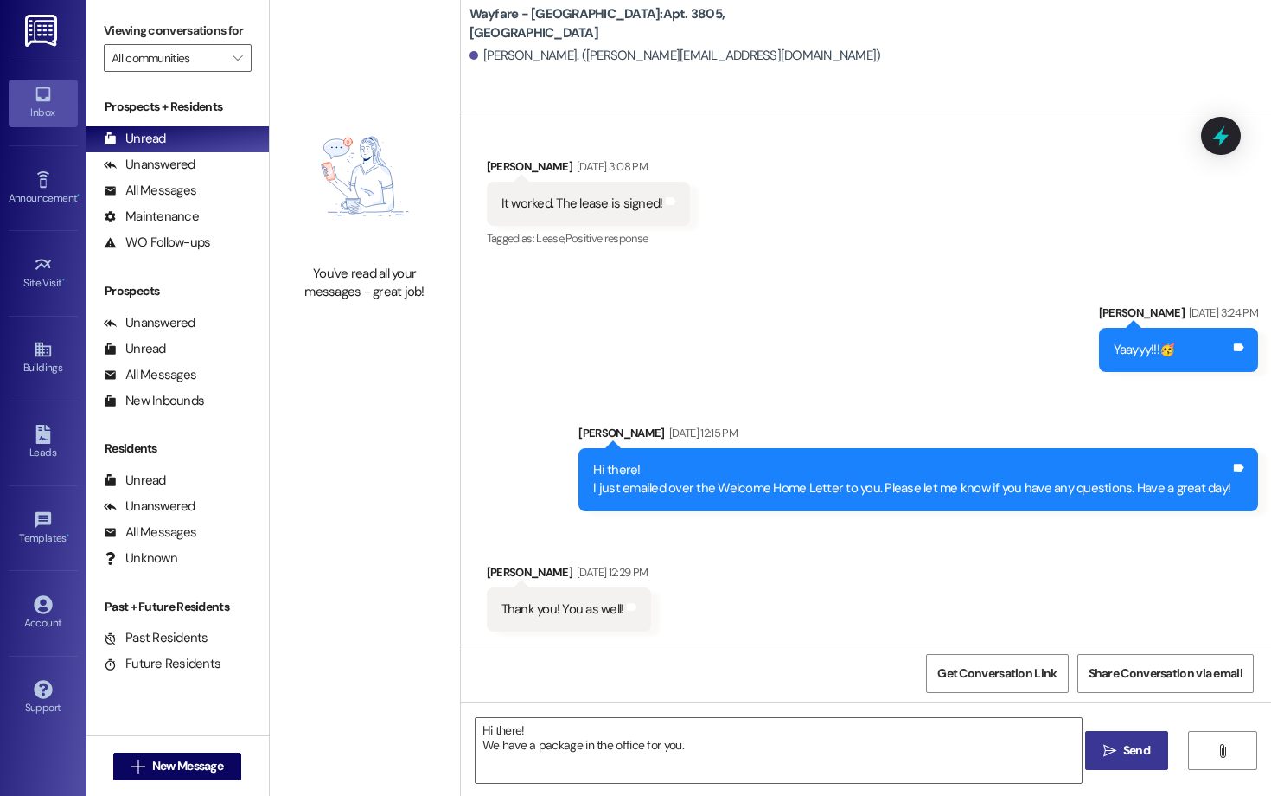
click at [1142, 756] on span "Send" at bounding box center [1136, 750] width 27 height 18
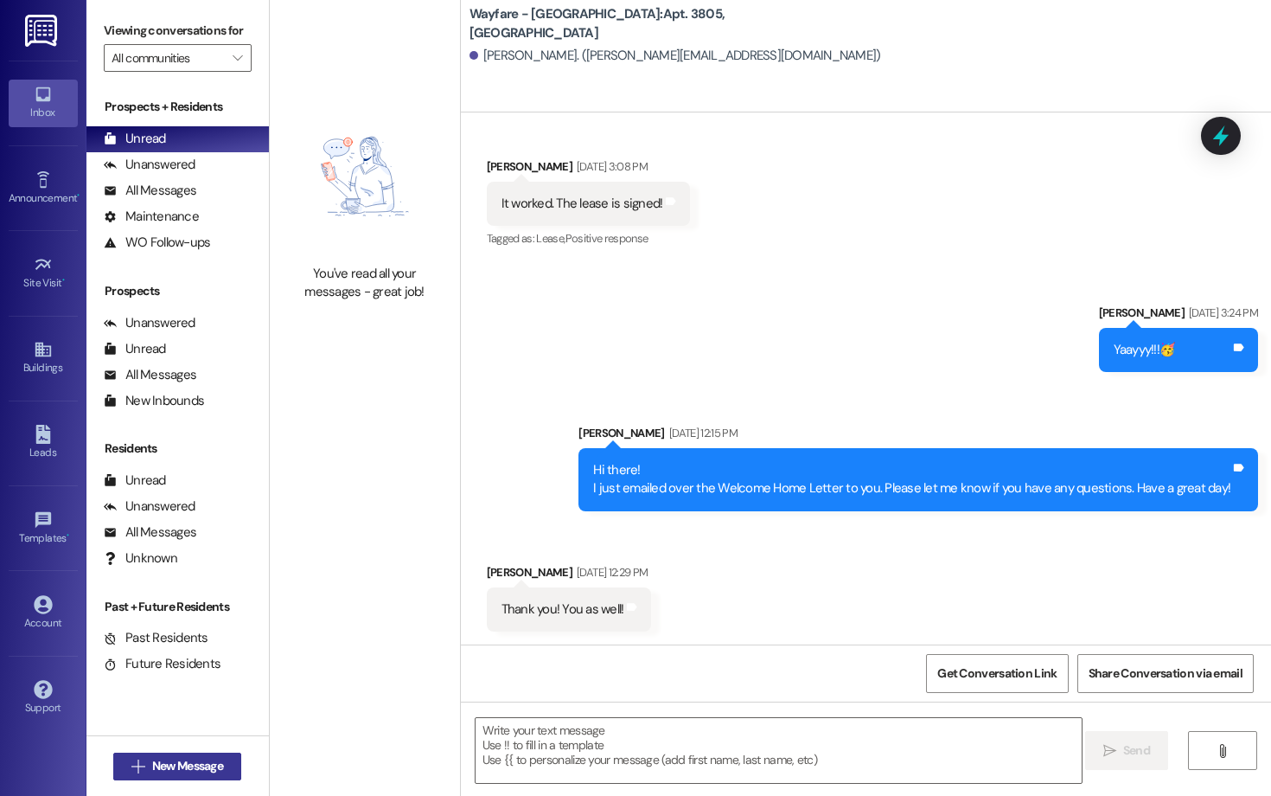
click at [191, 773] on span "New Message" at bounding box center [187, 766] width 71 height 18
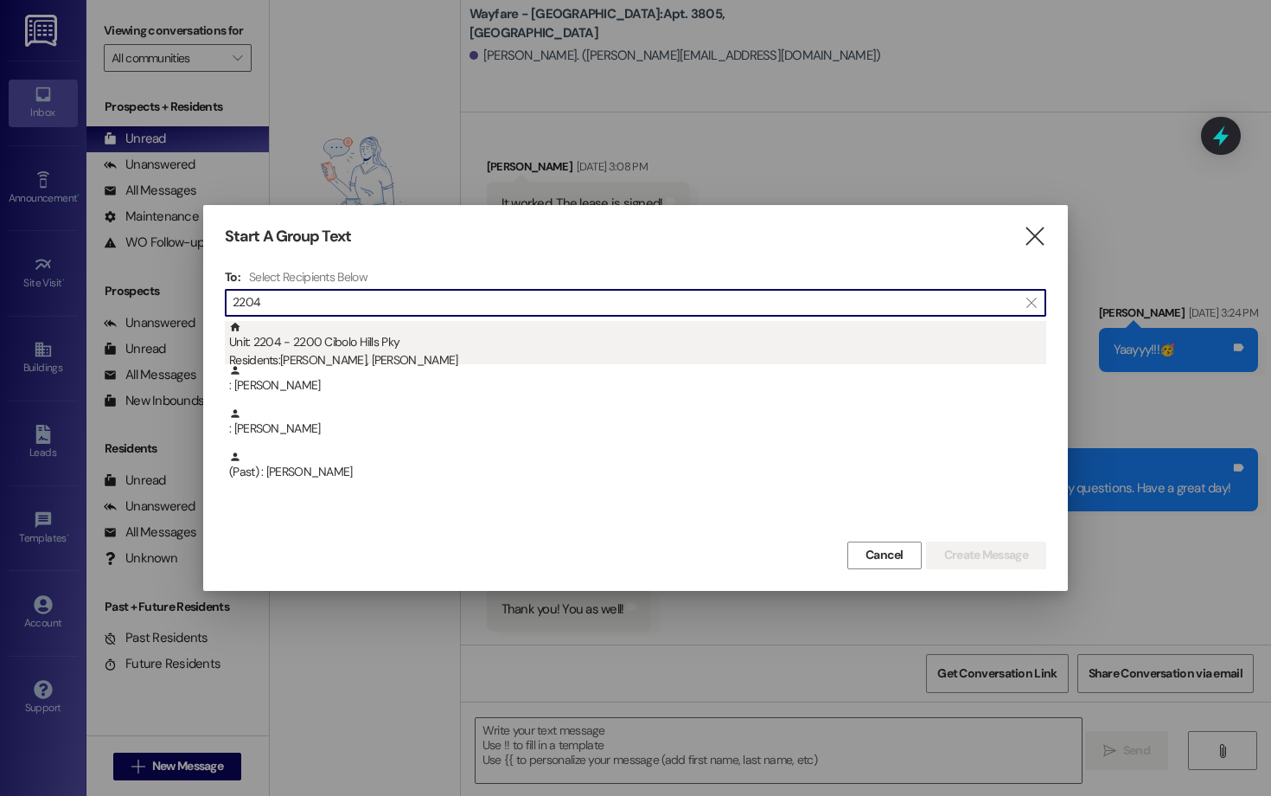
type input "2204"
click at [451, 348] on div "Unit: 2204 - 2200 Cibolo Hills Pky Residents: Charles Jennings, Heather Hicks" at bounding box center [637, 345] width 817 height 49
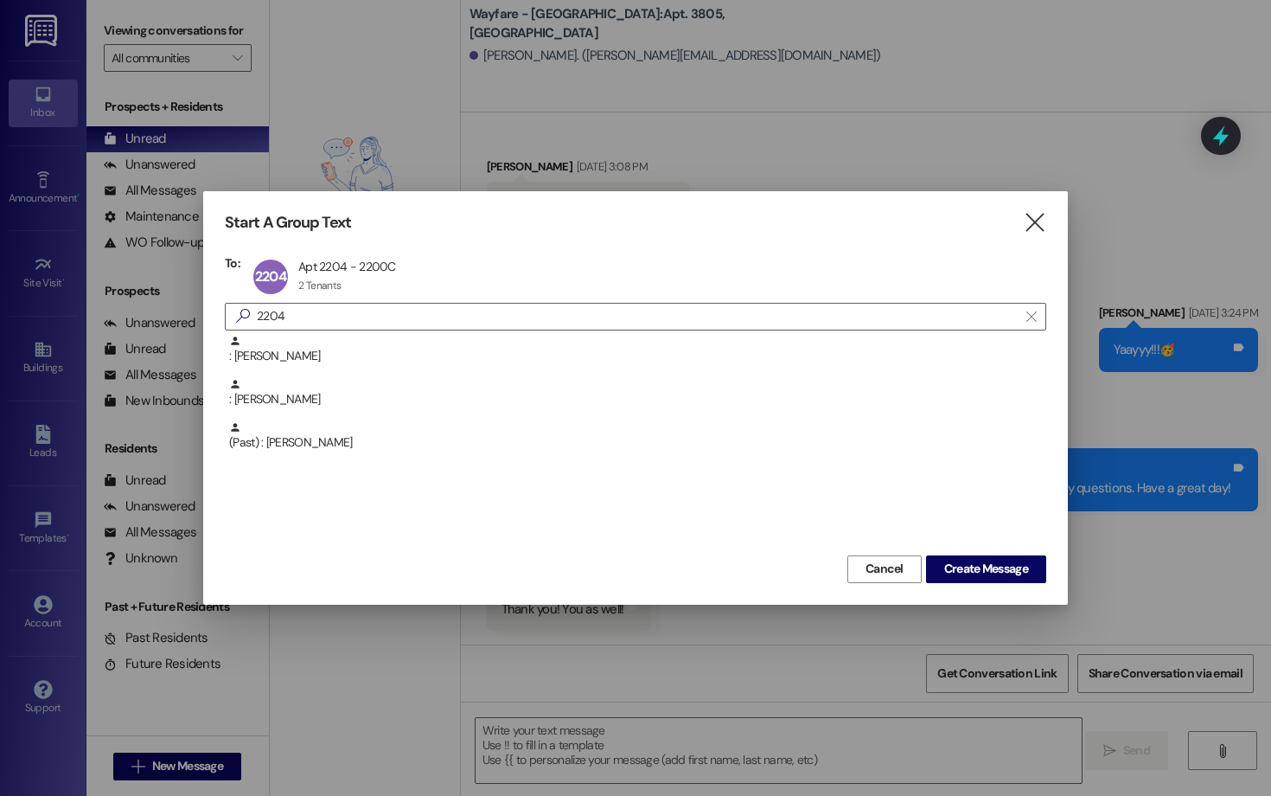
click at [979, 585] on div "Start A Group Text  To: 2204 Apt 2204 - 2200C Apt 2204 - 2200C 2 Tenants 2 Ten…" at bounding box center [635, 397] width 865 height 412
click at [974, 574] on span "Create Message" at bounding box center [986, 568] width 84 height 18
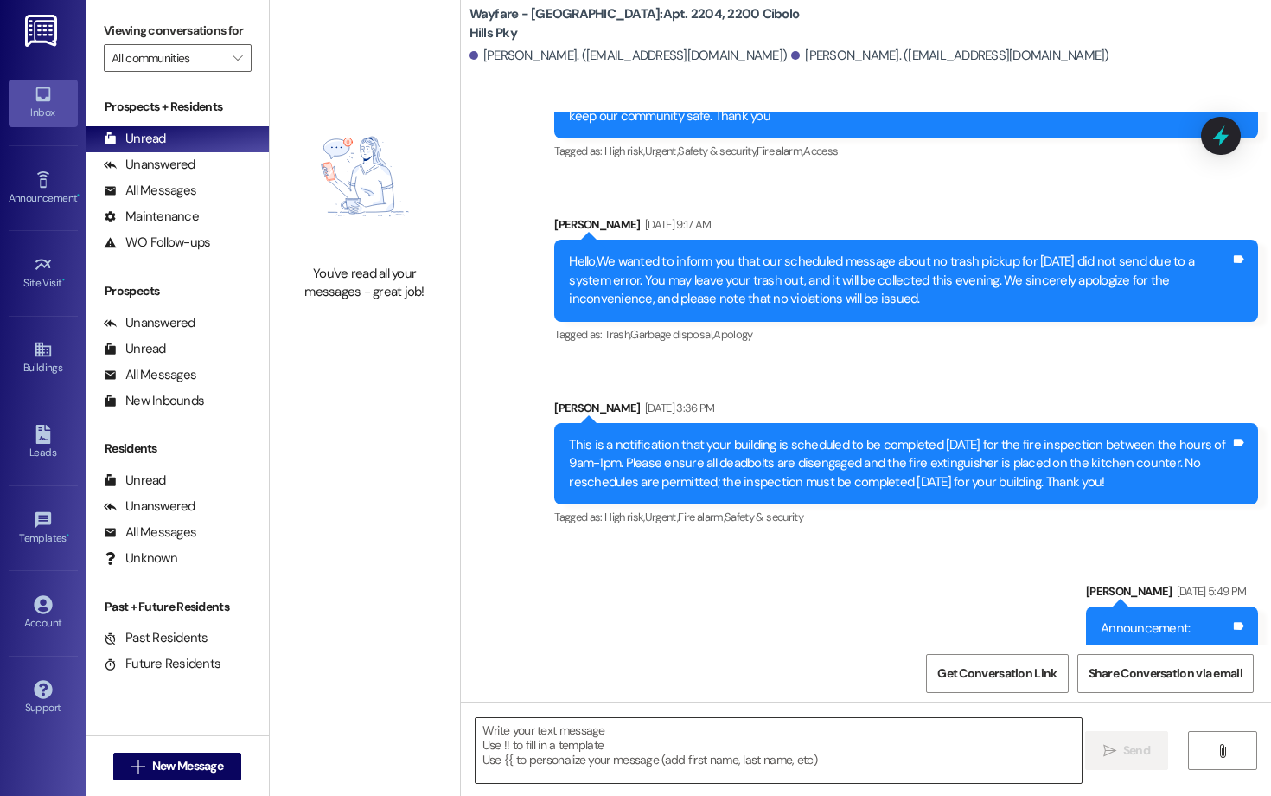
scroll to position [6762, 0]
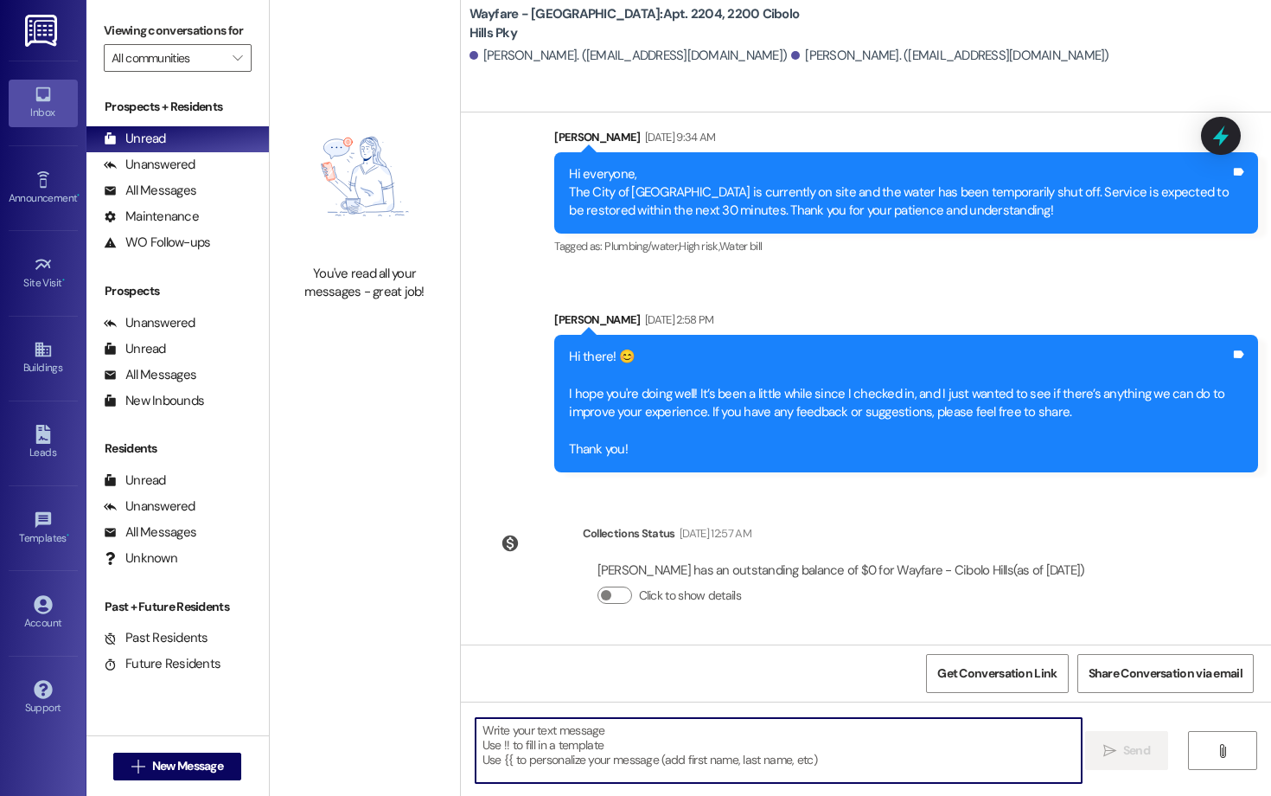
paste textarea "Hi there! We have a package in the office for you."
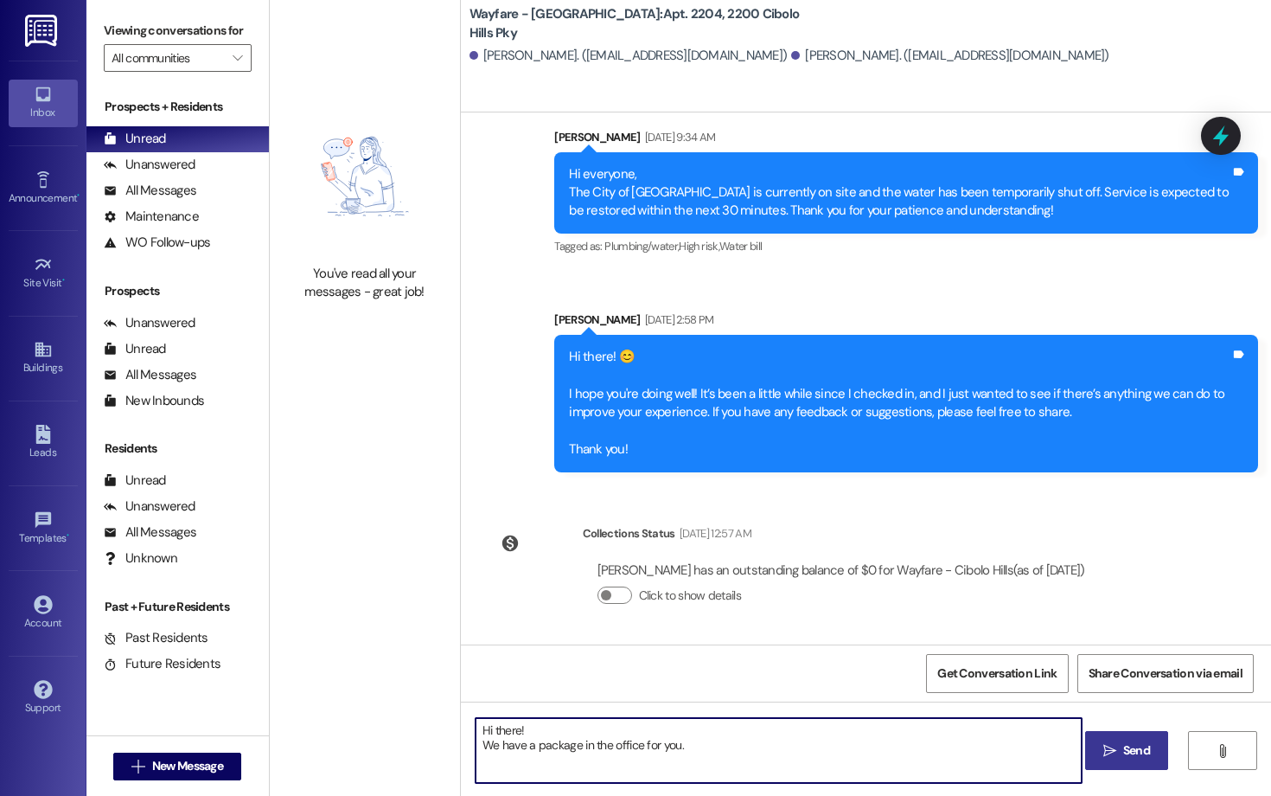
type textarea "Hi there! We have a package in the office for you."
click at [1120, 740] on button " Send" at bounding box center [1127, 750] width 84 height 39
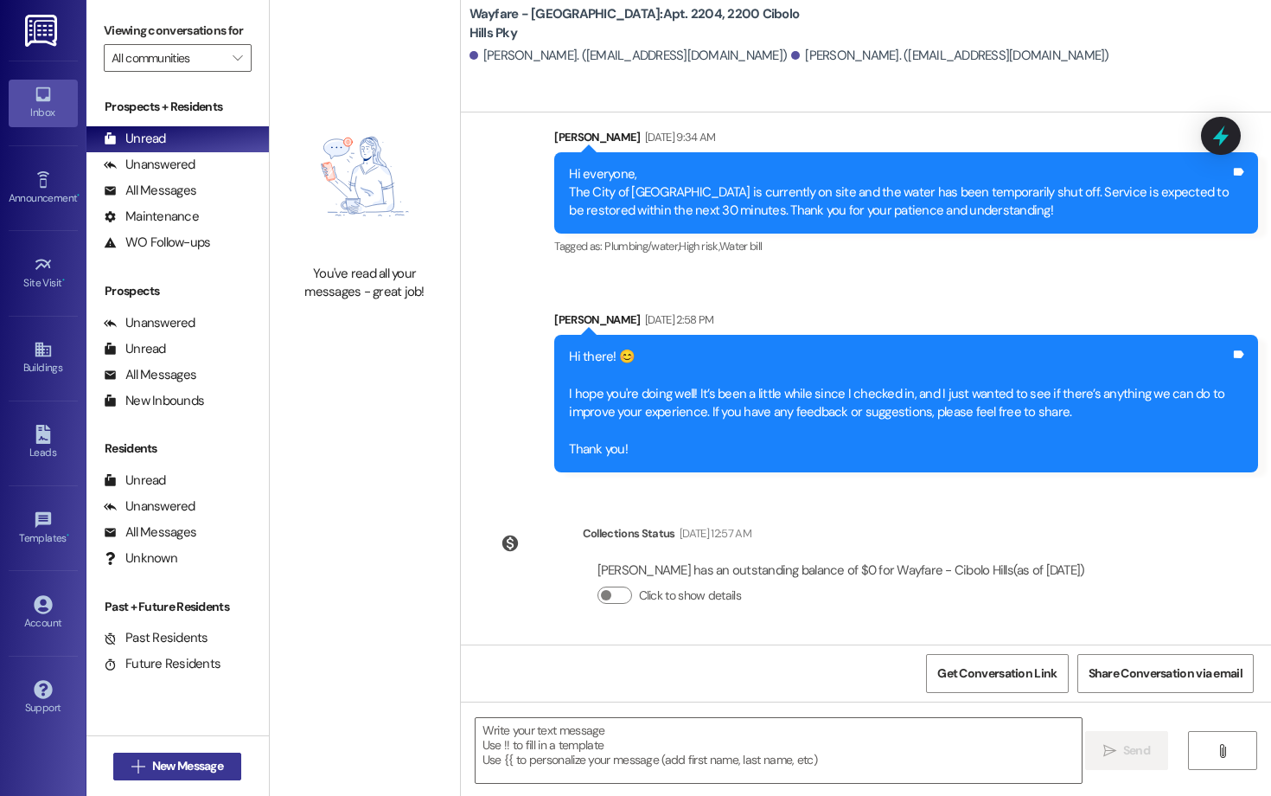
click at [211, 758] on span "New Message" at bounding box center [187, 766] width 71 height 18
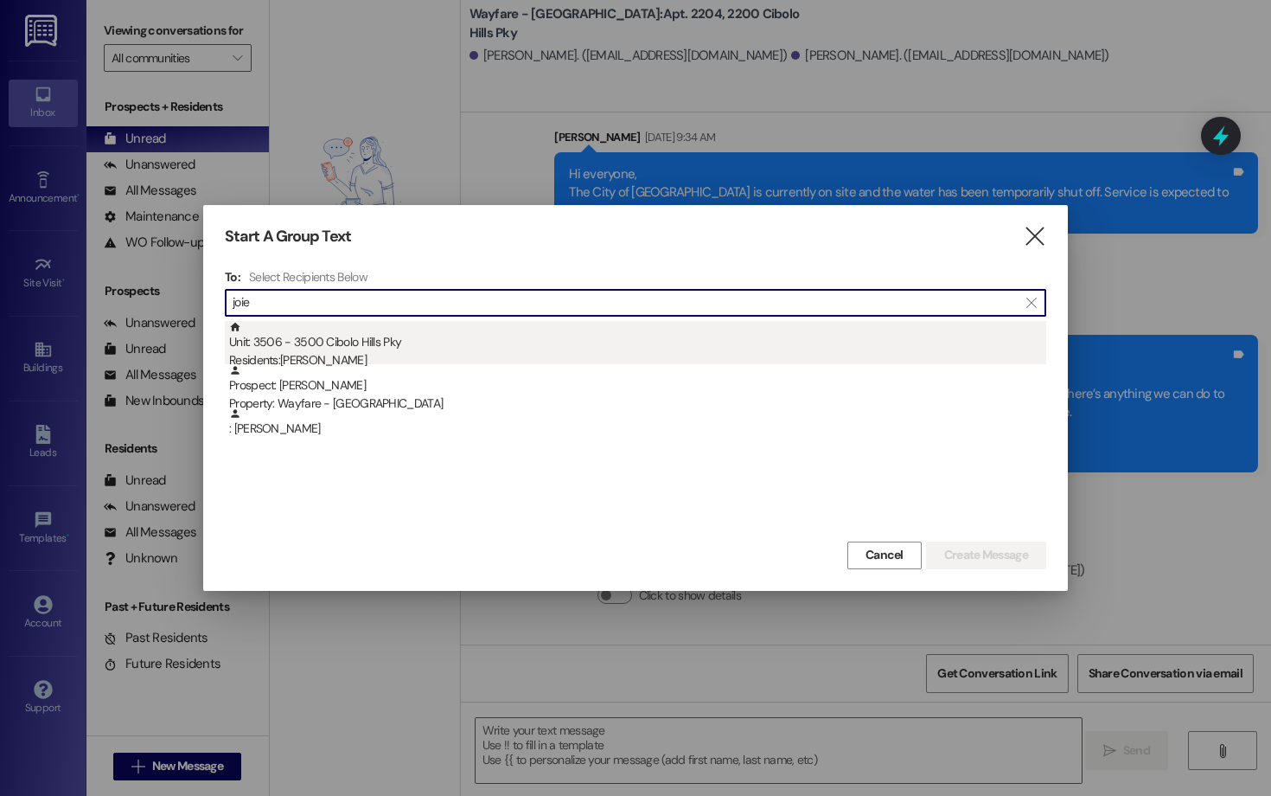
type input "joie"
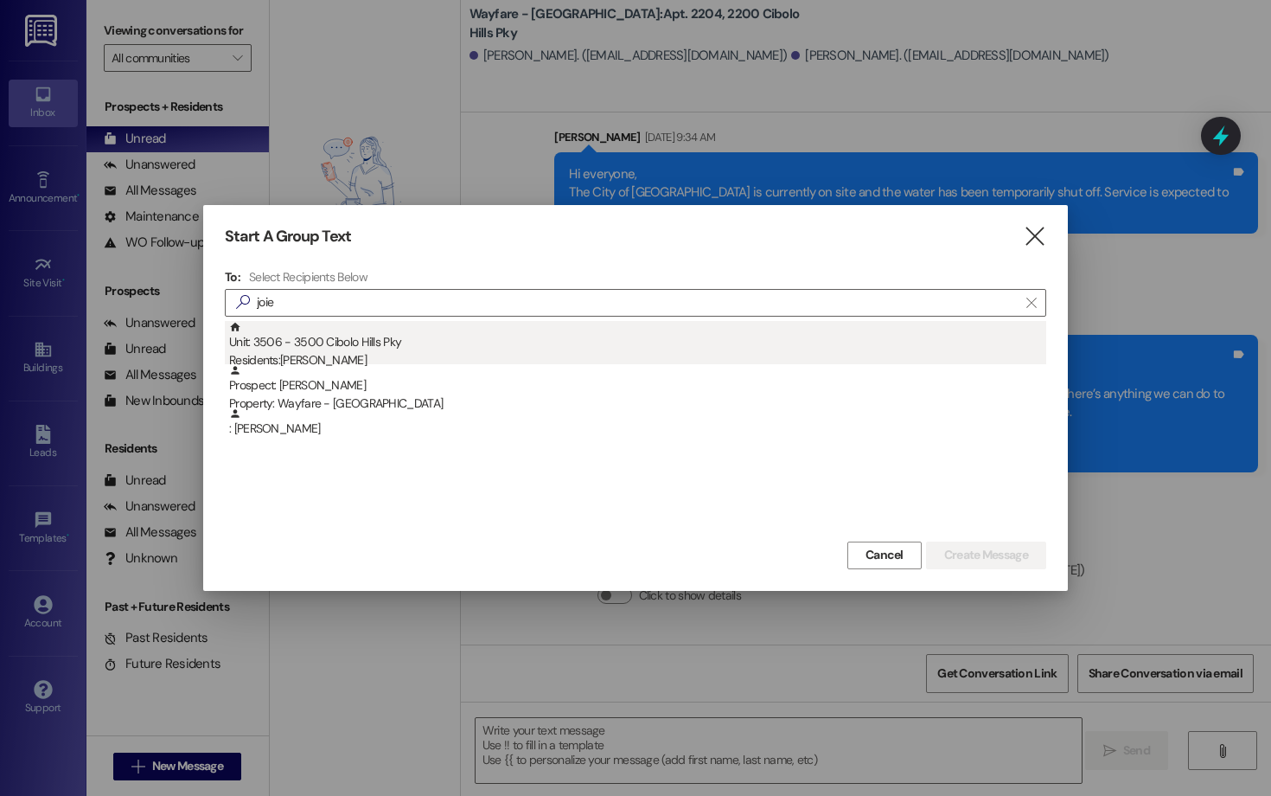
click at [280, 350] on div "Unit: 3506 - 3500 Cibolo Hills Pky Residents: Joie Frontz" at bounding box center [637, 345] width 817 height 49
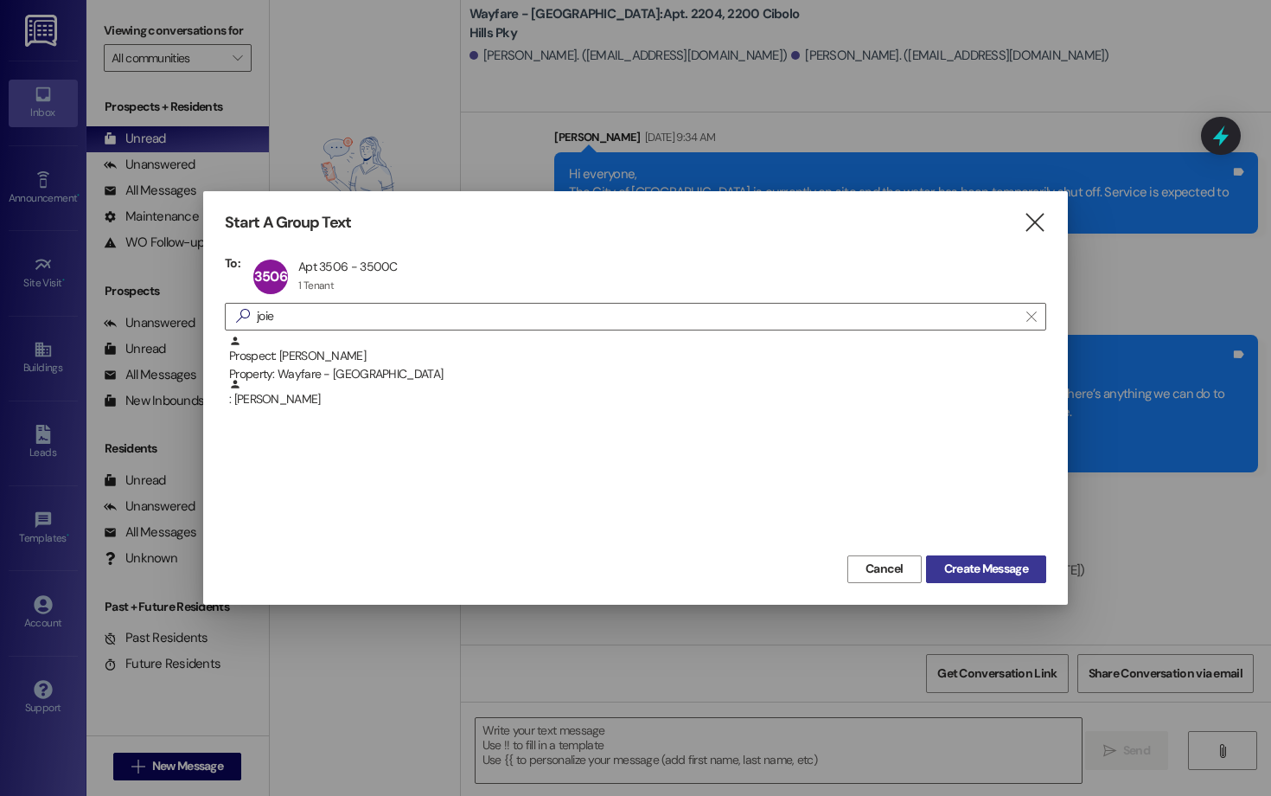
click at [943, 558] on button "Create Message" at bounding box center [986, 569] width 120 height 28
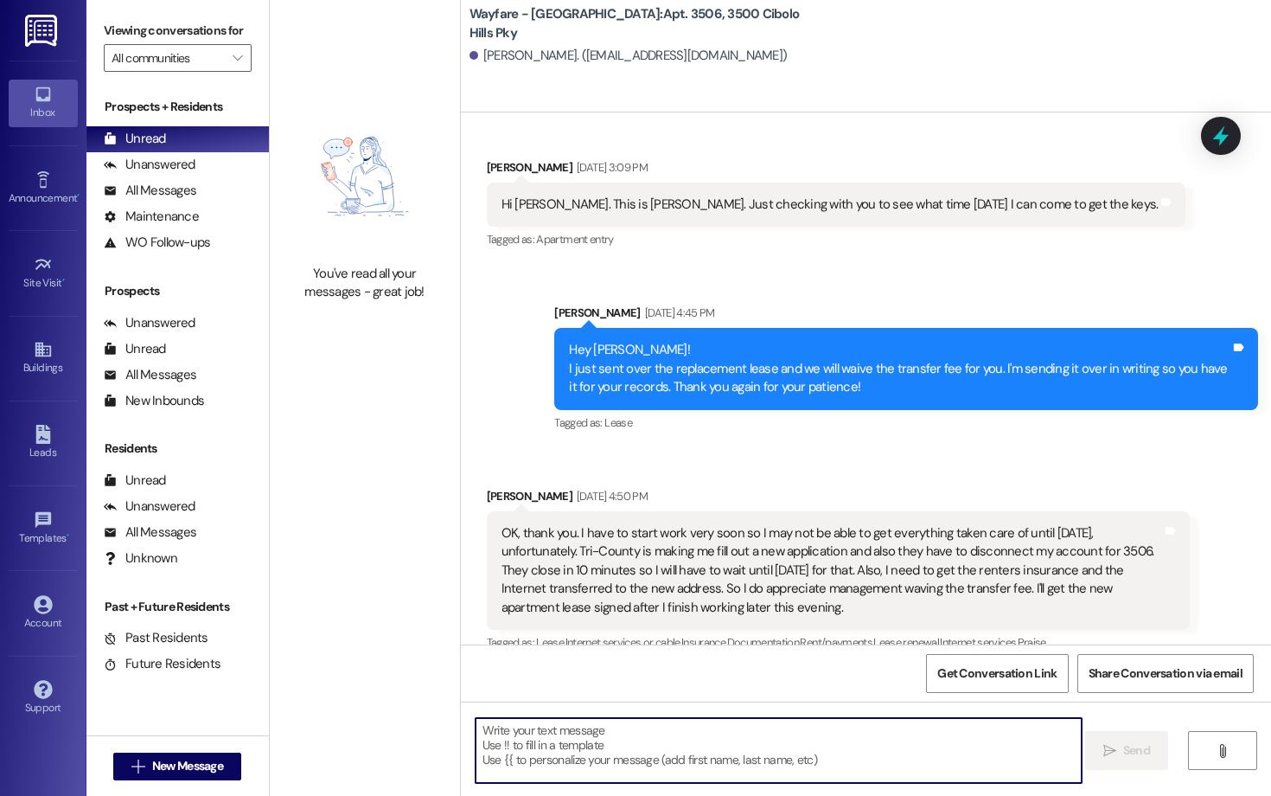
click at [536, 745] on textarea at bounding box center [779, 750] width 606 height 65
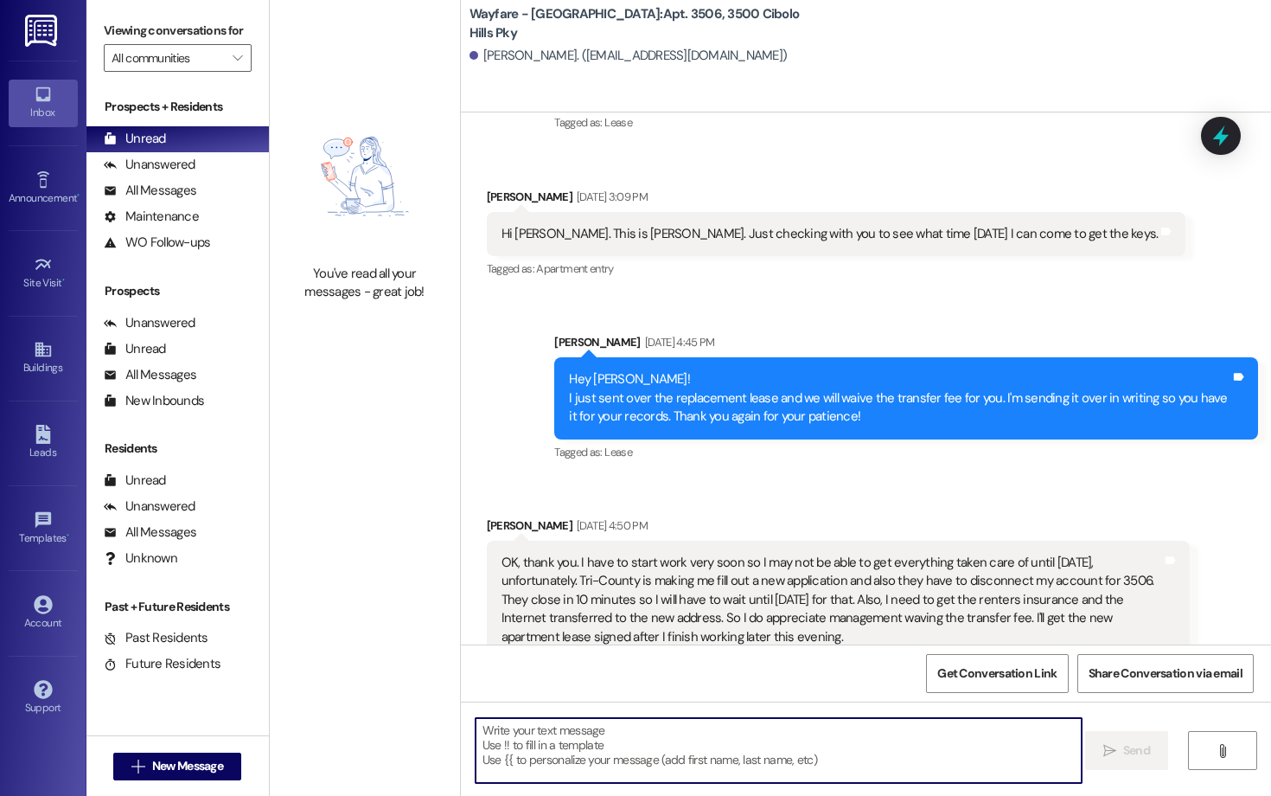
paste textarea "Hi there! We have a package in the office for you."
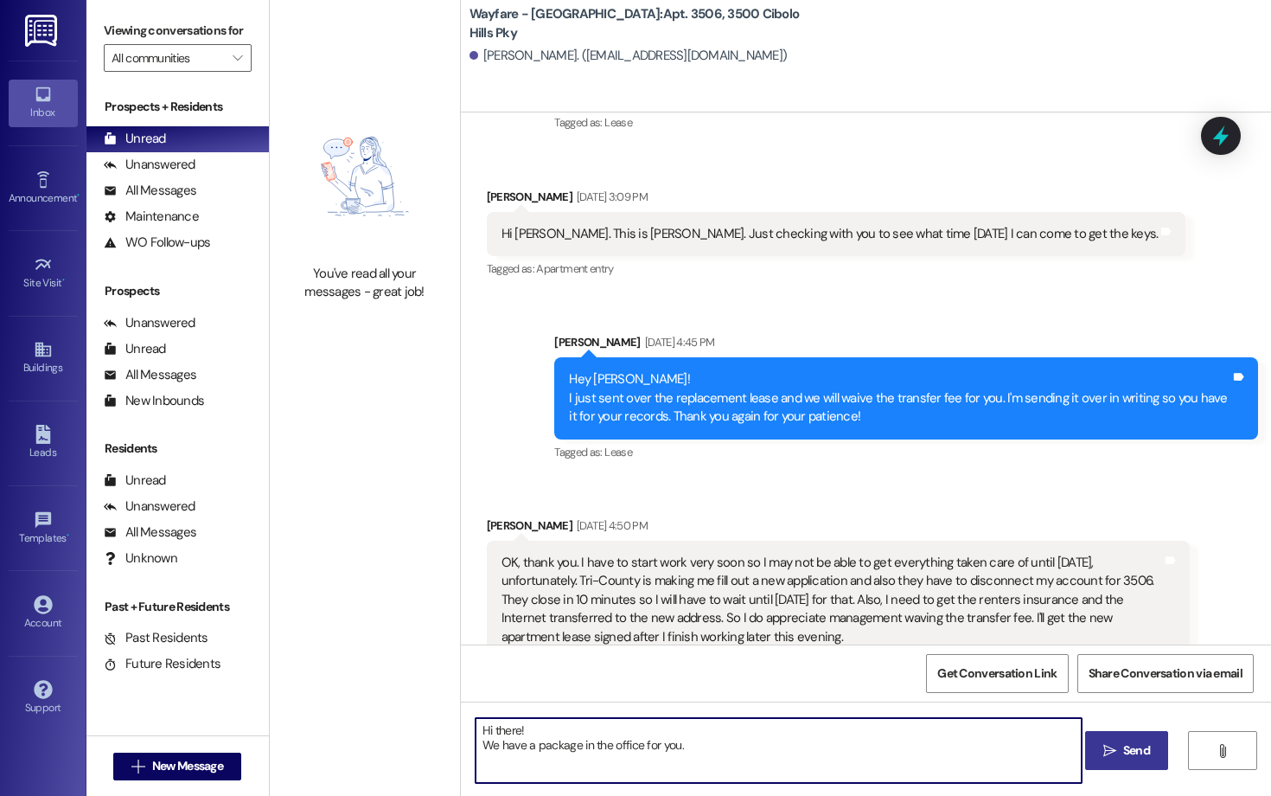
type textarea "Hi there! We have a package in the office for you."
click at [1128, 760] on button " Send" at bounding box center [1127, 750] width 84 height 39
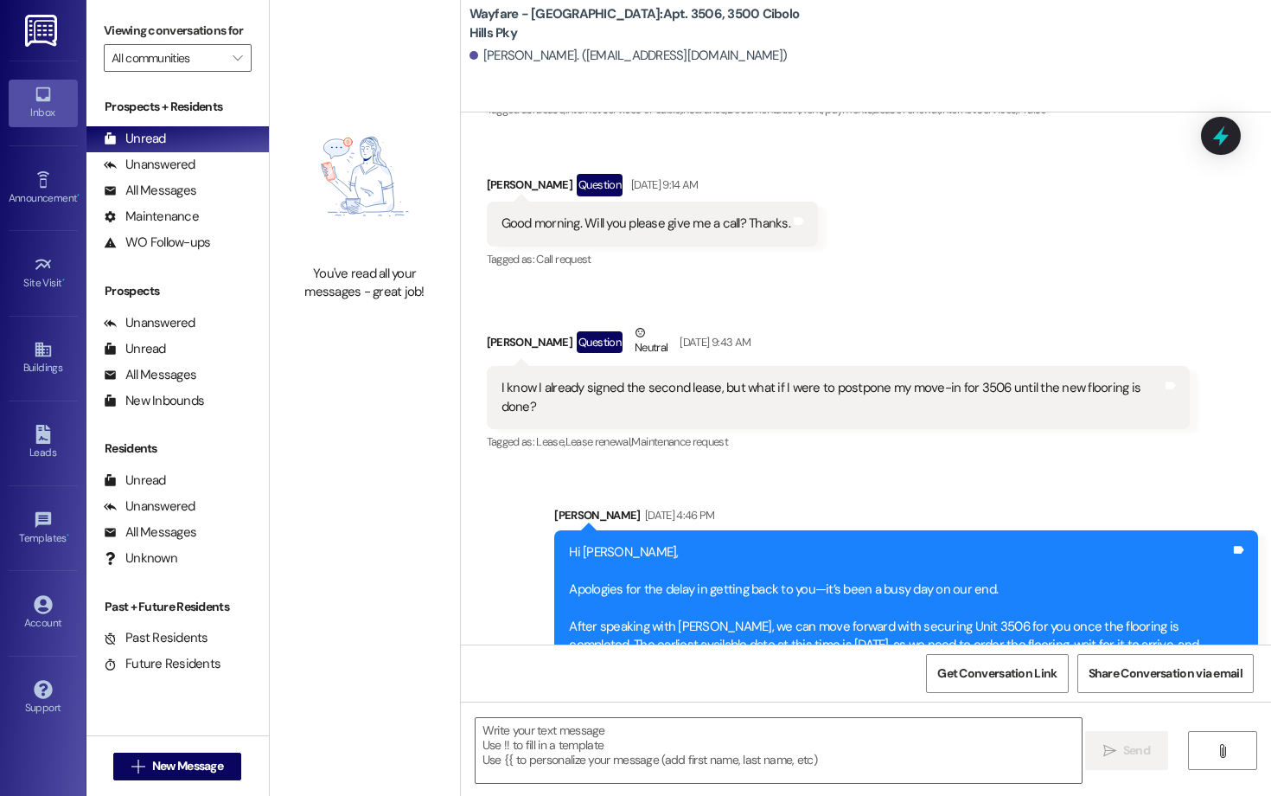
scroll to position [852, 0]
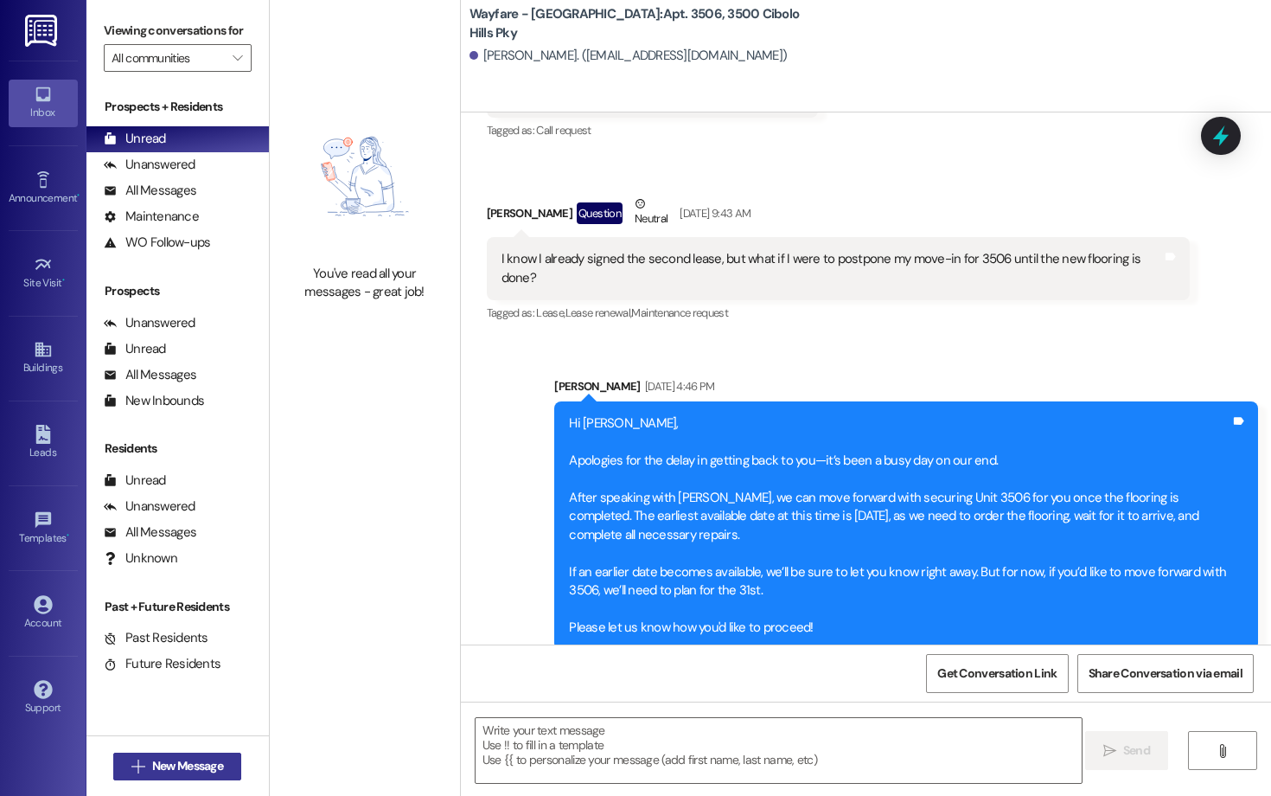
click at [199, 757] on span "New Message" at bounding box center [187, 766] width 71 height 18
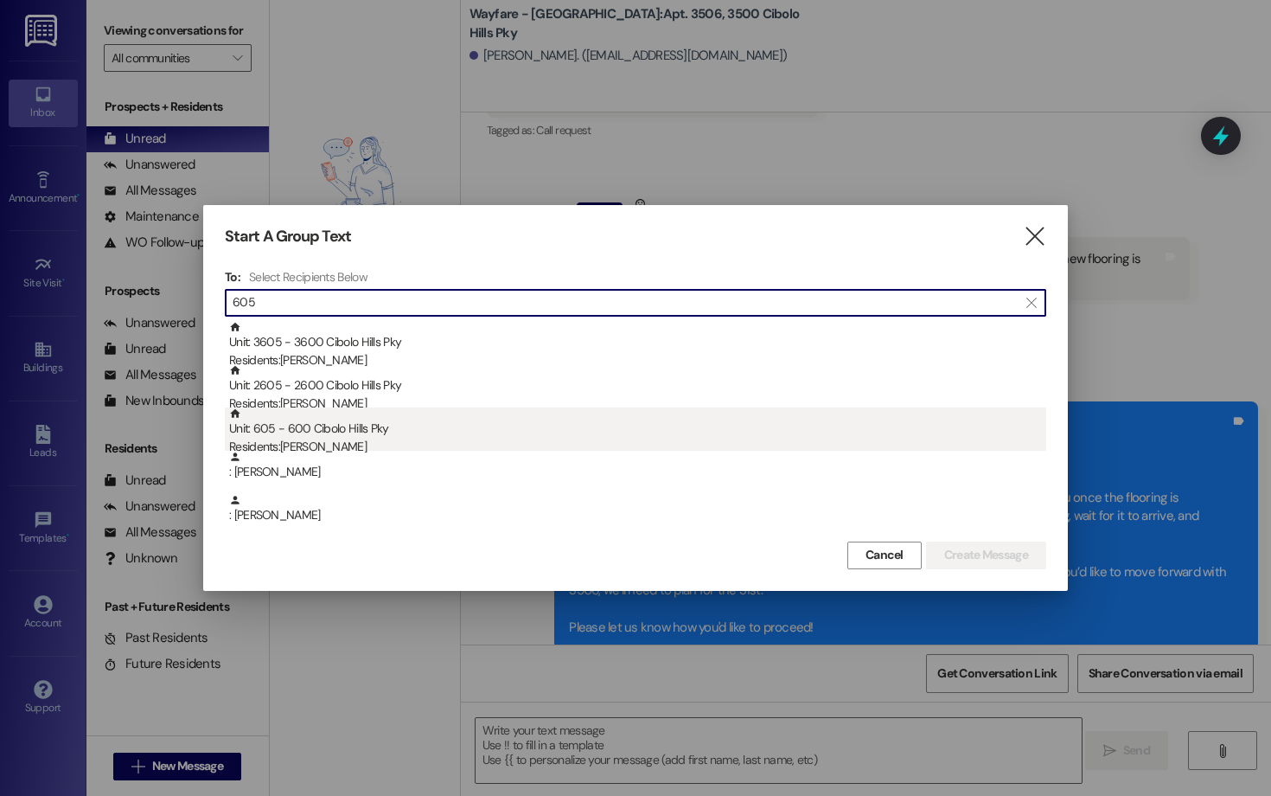
type input "605"
click at [409, 434] on div "Unit: 605 - 600 Cibolo Hills Pky Residents: Sky Williams" at bounding box center [637, 431] width 817 height 49
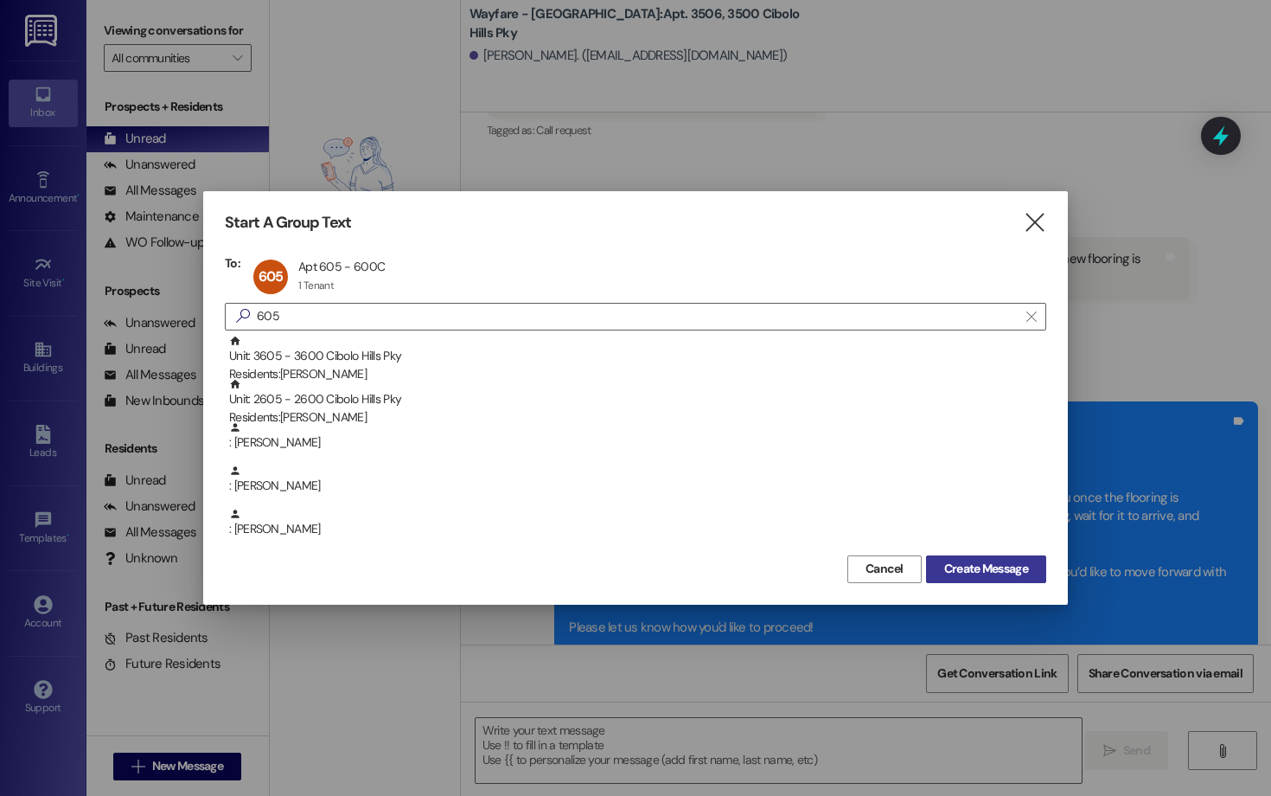
click at [985, 575] on span "Create Message" at bounding box center [986, 568] width 84 height 18
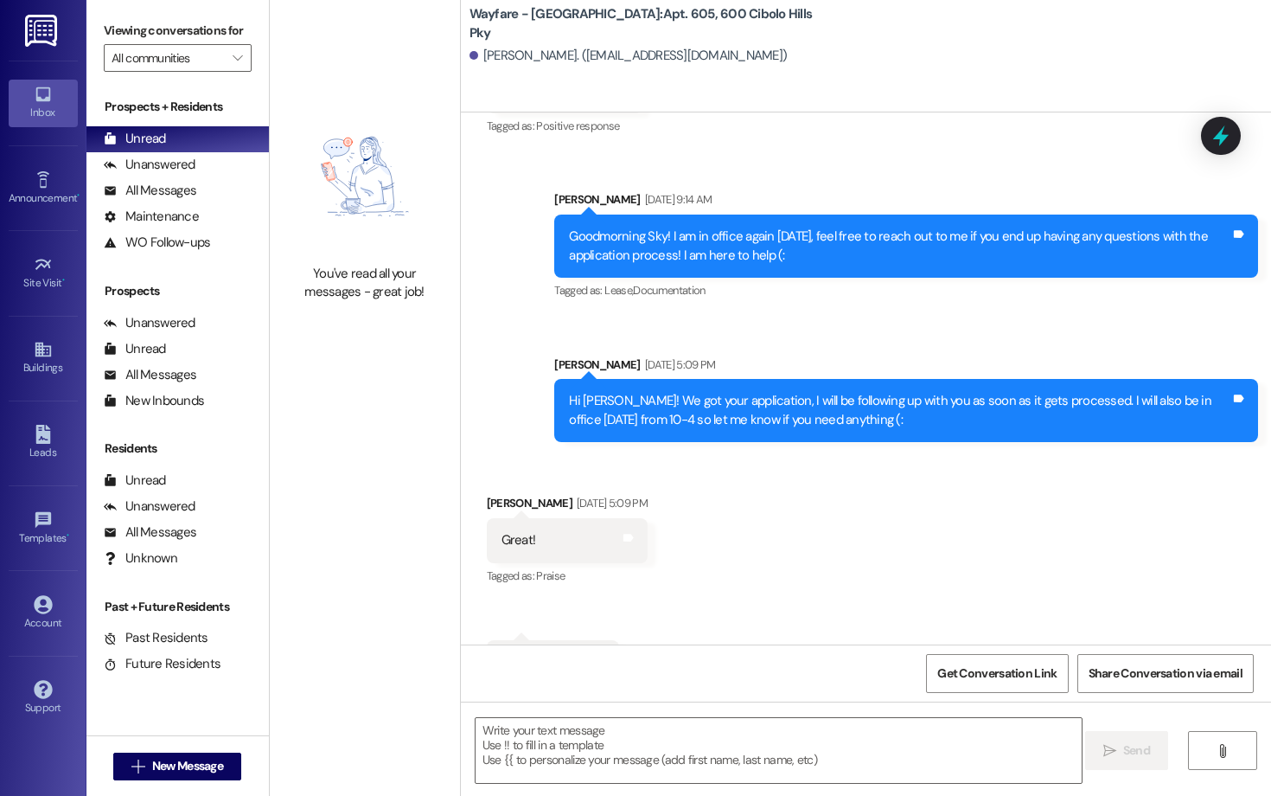
scroll to position [30054, 0]
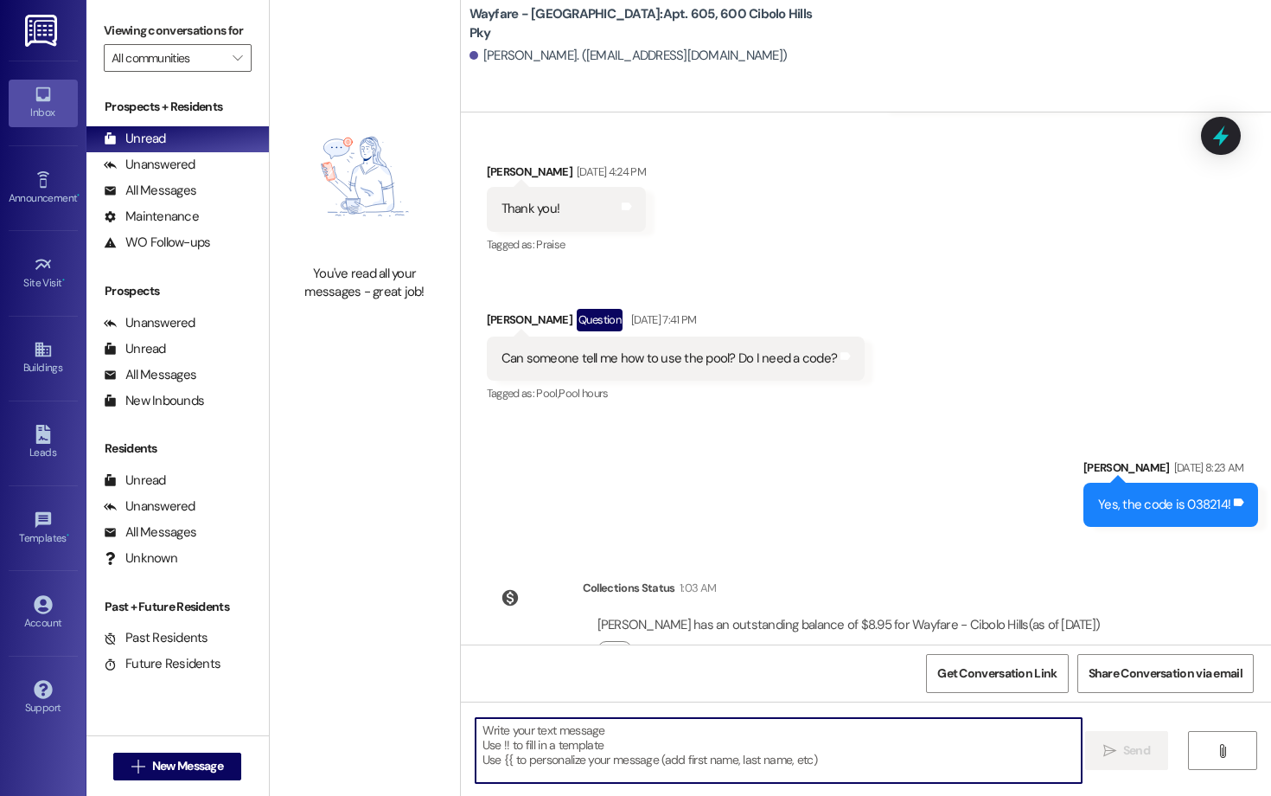
click at [644, 719] on textarea at bounding box center [779, 750] width 606 height 65
paste textarea "Hi there! We have a package in the office for you."
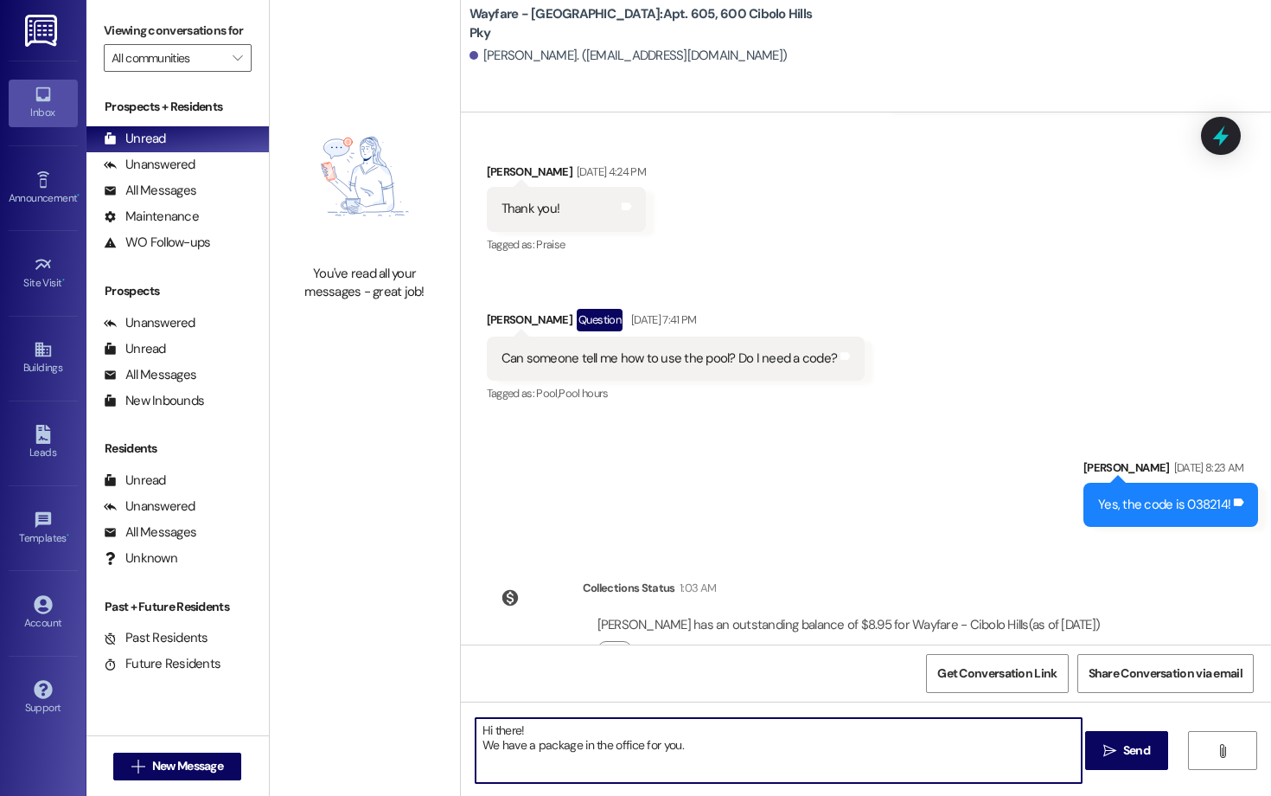
type textarea "Hi there! We have a package in the office for you."
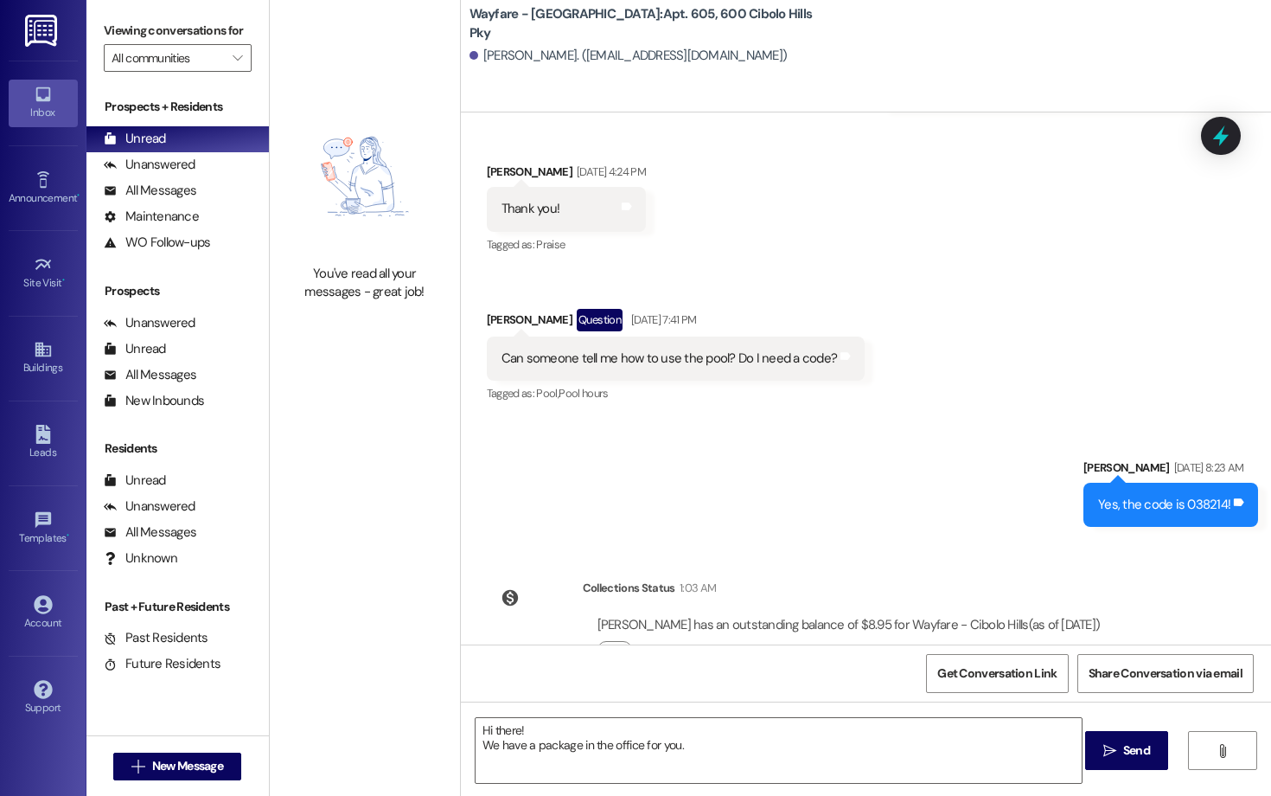
click at [1105, 753] on icon "" at bounding box center [1109, 751] width 13 height 14
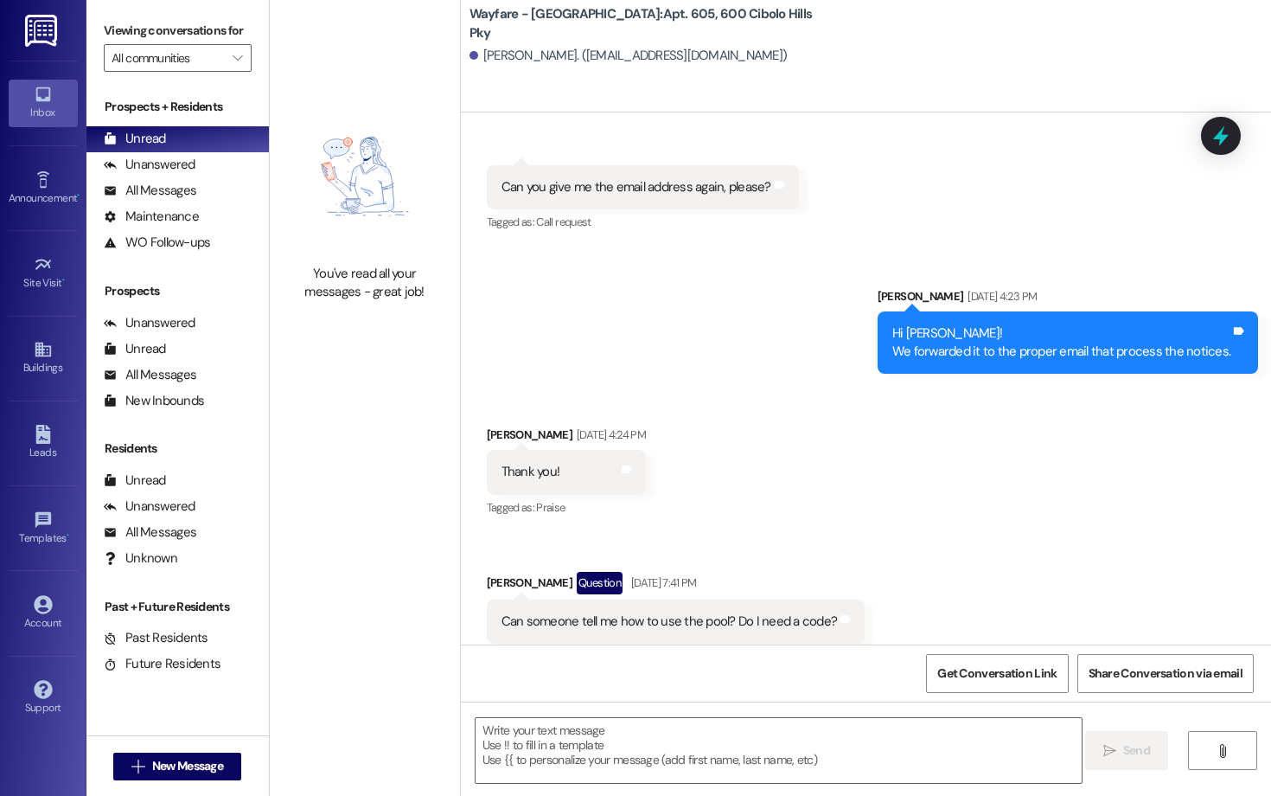
scroll to position [29774, 0]
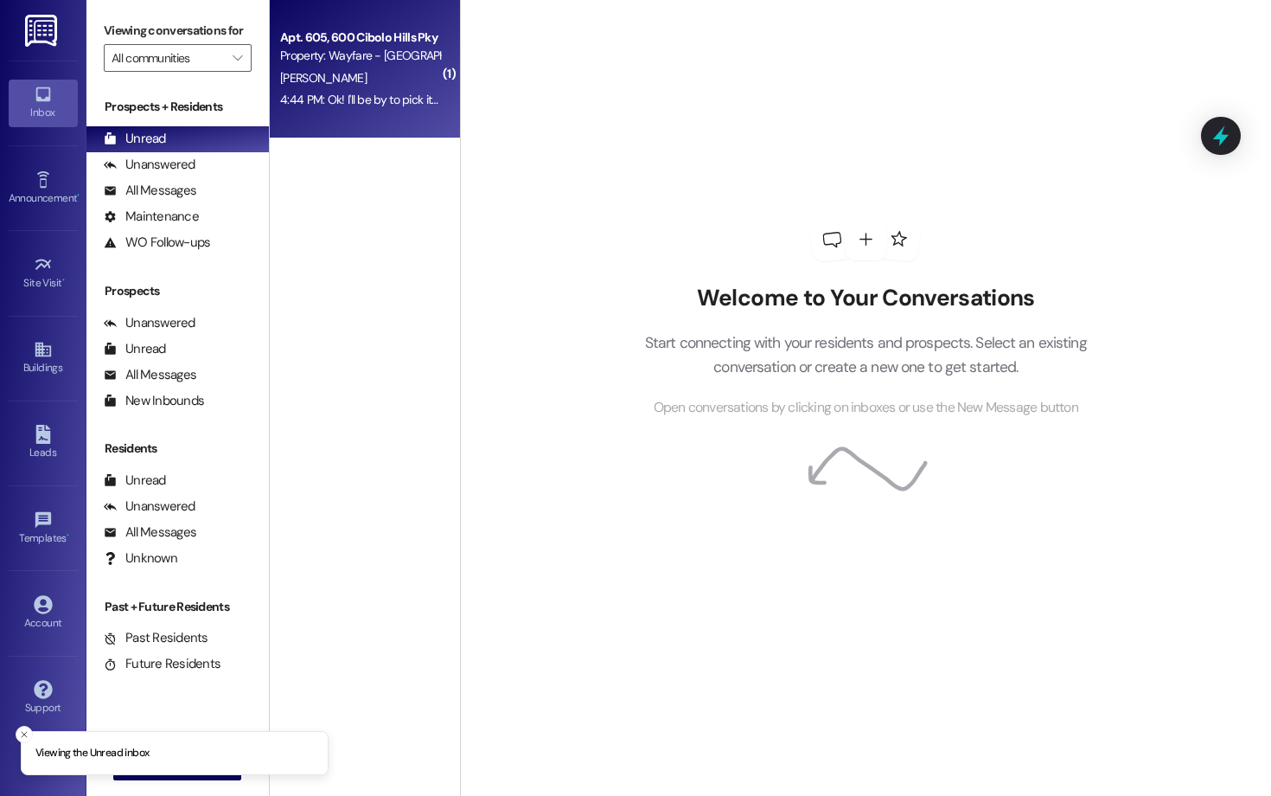
click at [378, 115] on div "Apt. 605, [GEOGRAPHIC_DATA] Pky Property: Wayfare - [GEOGRAPHIC_DATA] [PERSON_N…" at bounding box center [365, 69] width 190 height 138
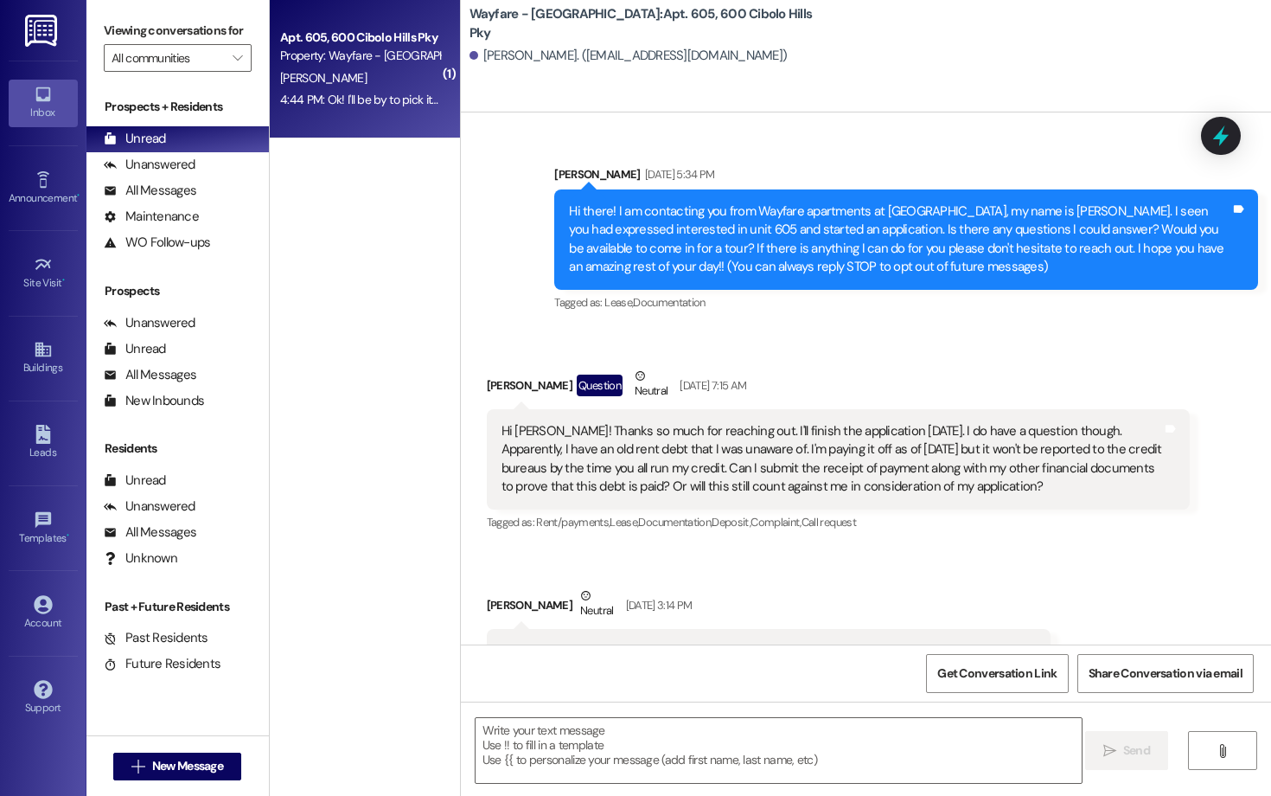
scroll to position [30368, 0]
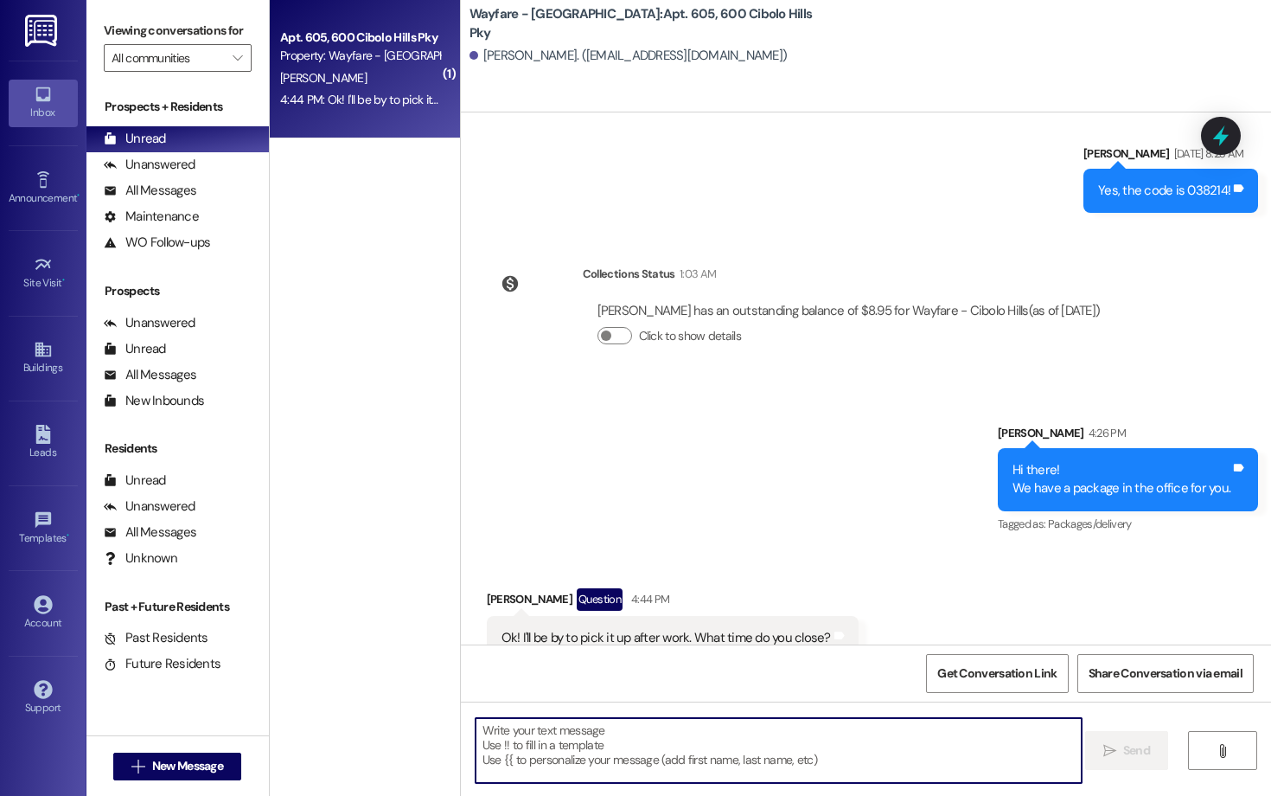
click at [829, 751] on textarea at bounding box center [779, 750] width 606 height 65
type textarea "5:30pm"
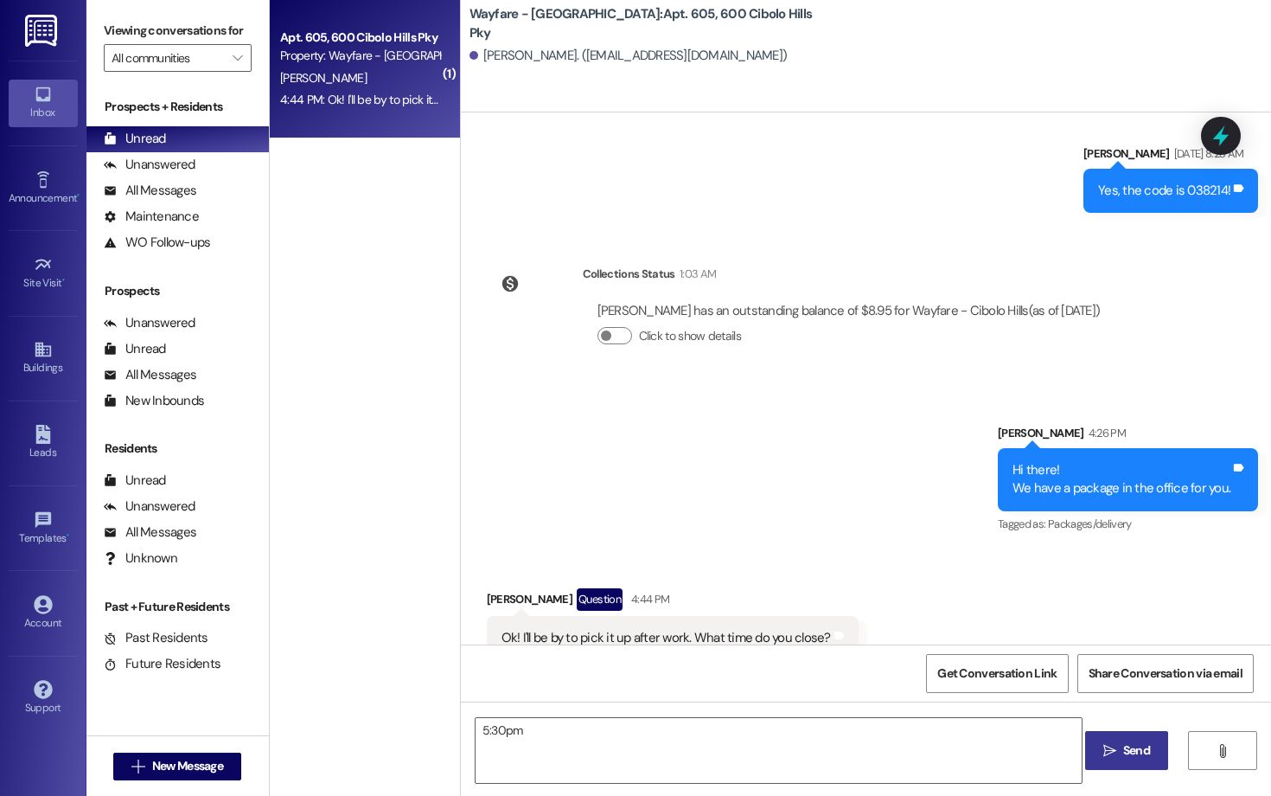
click at [1138, 761] on button " Send" at bounding box center [1127, 750] width 84 height 39
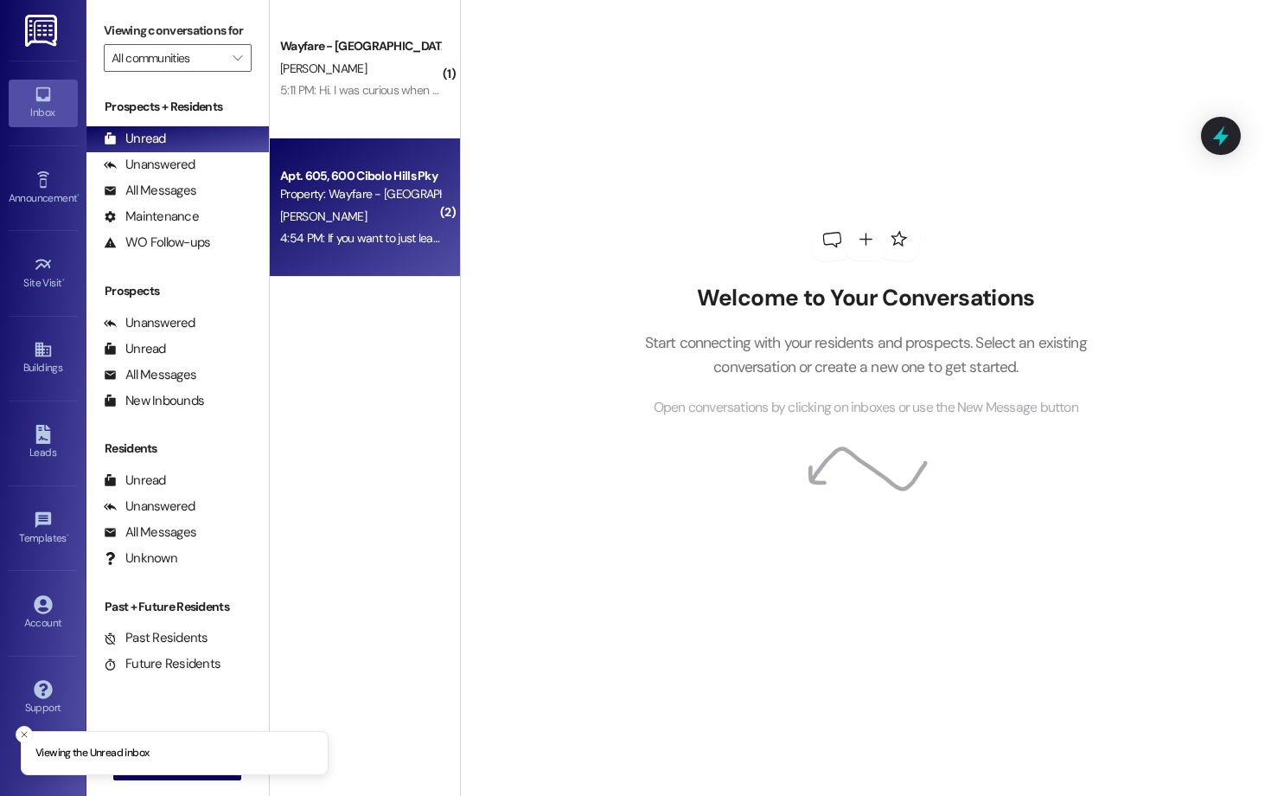
click at [364, 194] on div "Property: Wayfare - [GEOGRAPHIC_DATA]" at bounding box center [360, 194] width 160 height 18
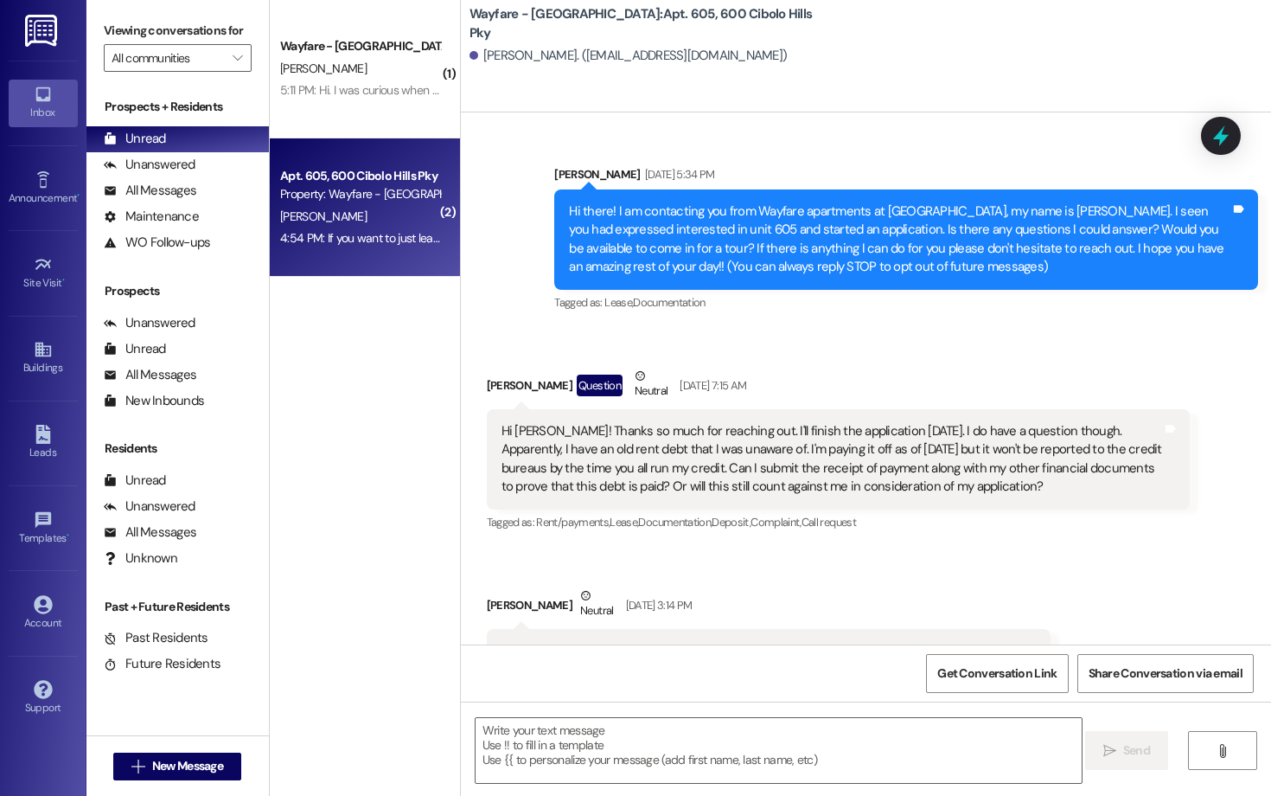
scroll to position [30778, 0]
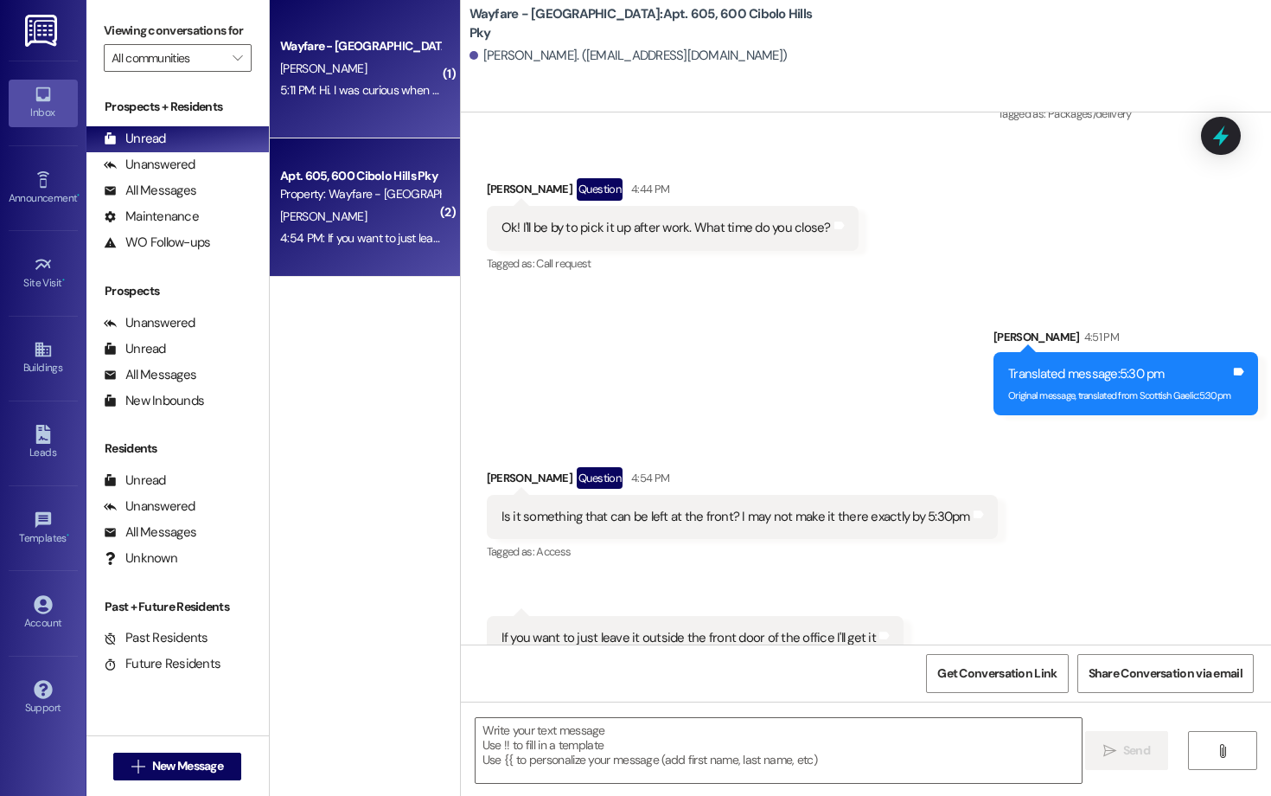
click at [377, 114] on div "Wayfare - Cibolo Hills Prospect C. Hart 5:11 PM: Hi. I was curious when I will …" at bounding box center [365, 69] width 190 height 138
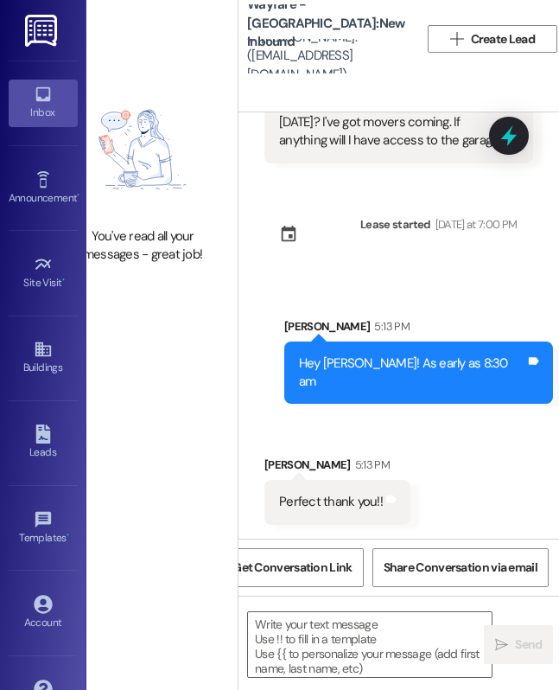
scroll to position [74246, 0]
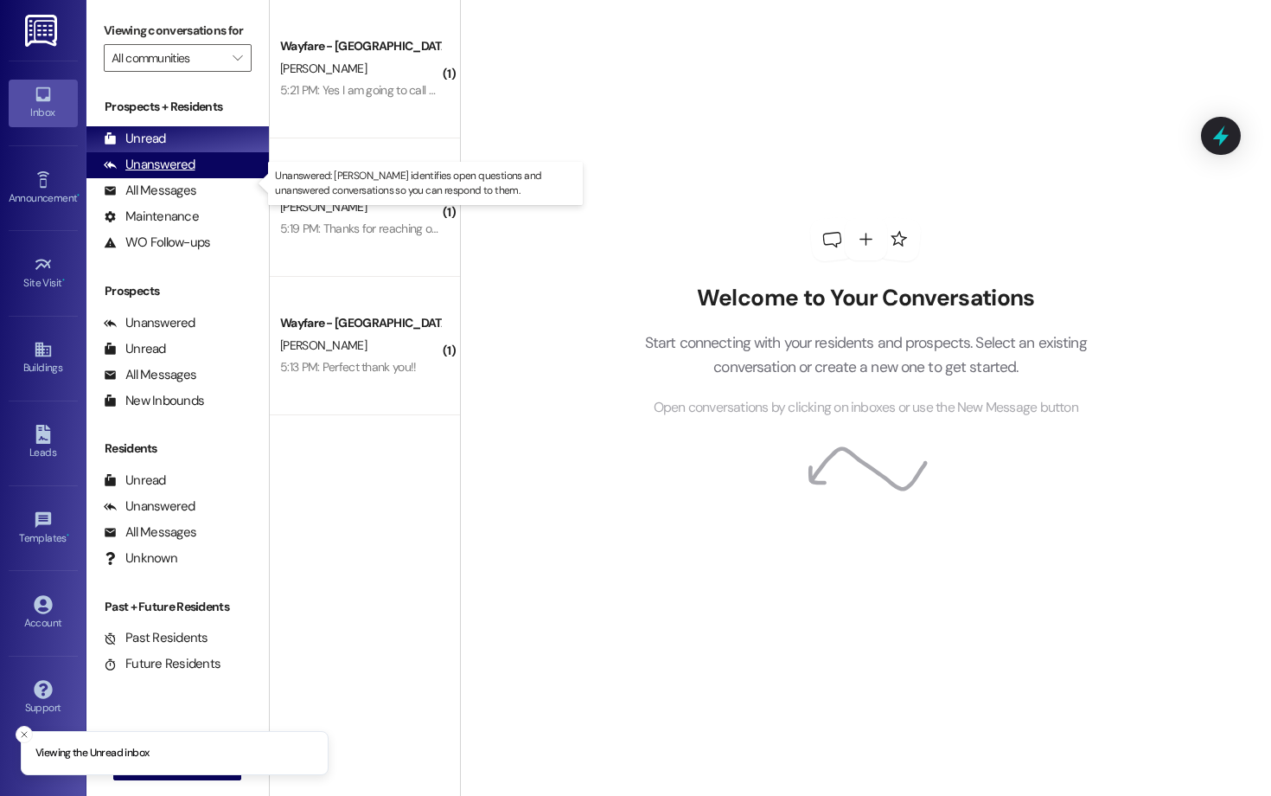
click at [205, 178] on div "Unanswered (0)" at bounding box center [177, 165] width 182 height 26
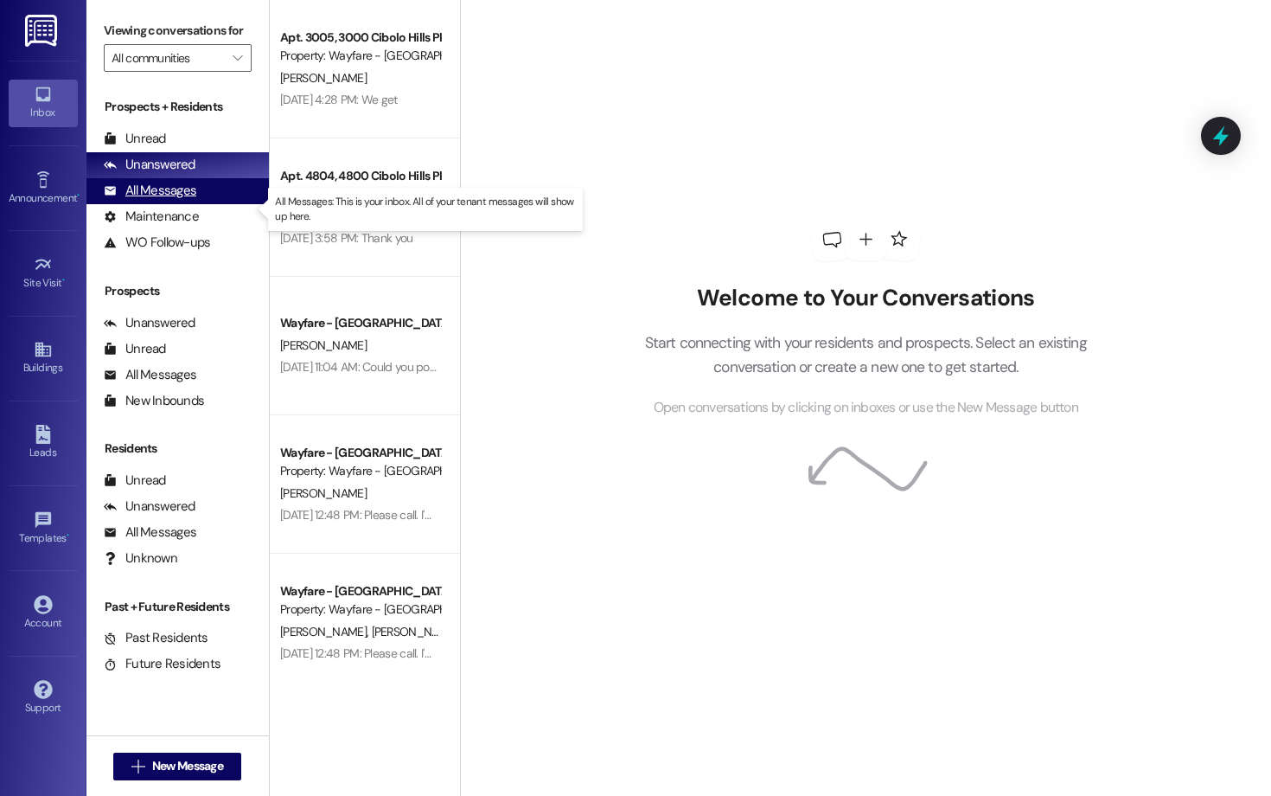
click at [211, 204] on div "All Messages (undefined)" at bounding box center [177, 191] width 182 height 26
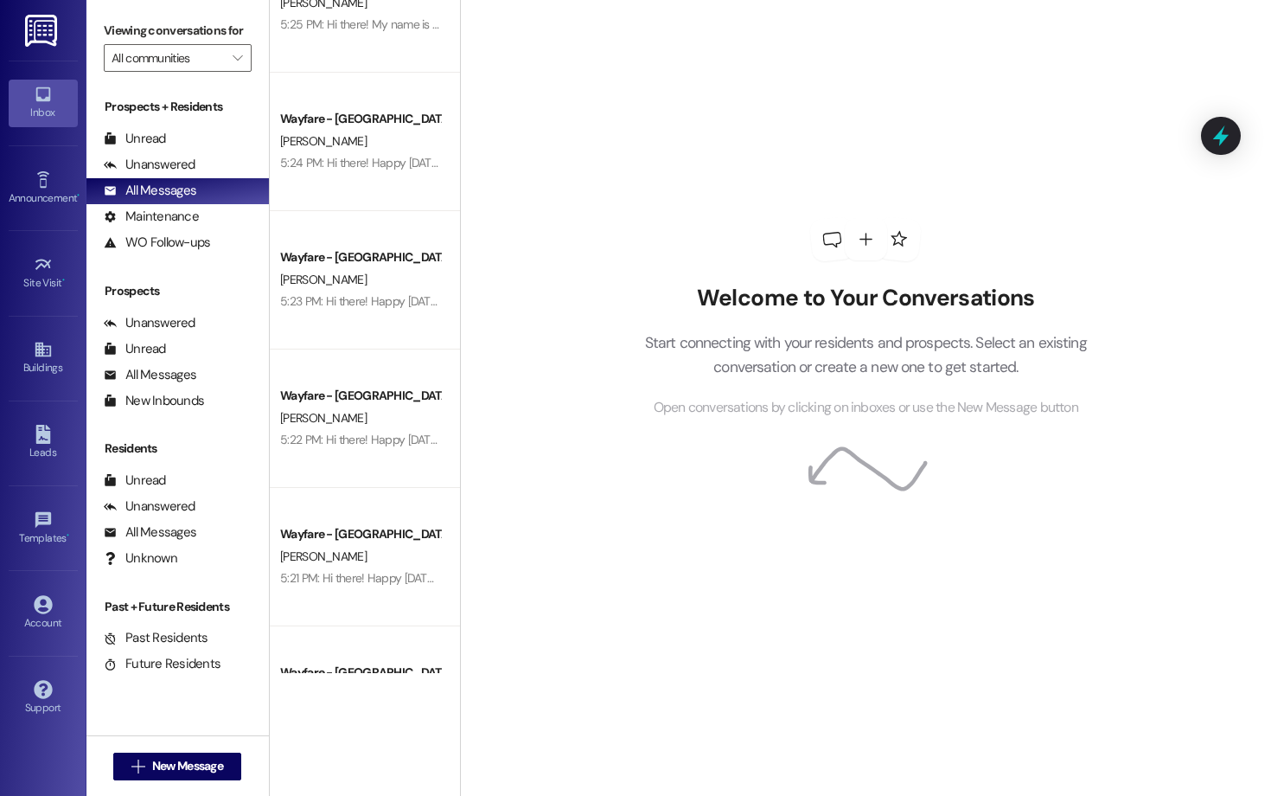
scroll to position [224, 0]
